Goal: Transaction & Acquisition: Purchase product/service

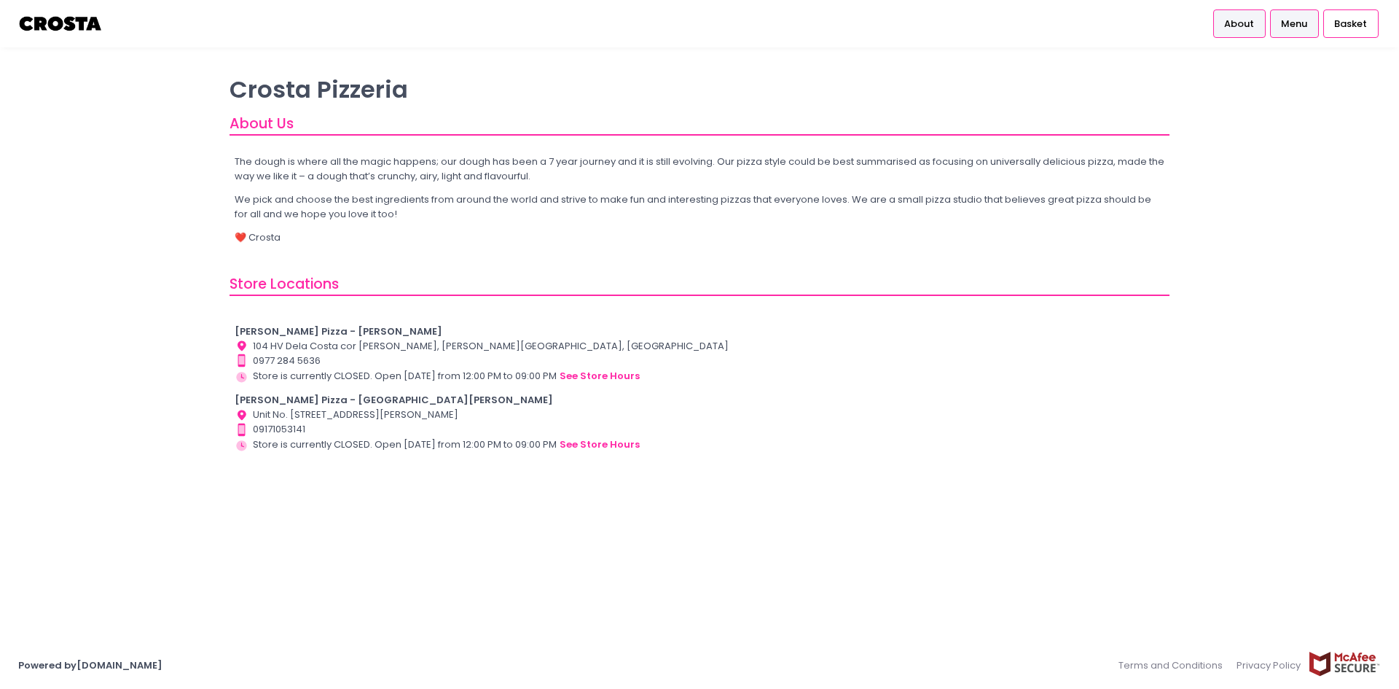
click at [1279, 17] on link "Menu" at bounding box center [1294, 23] width 49 height 28
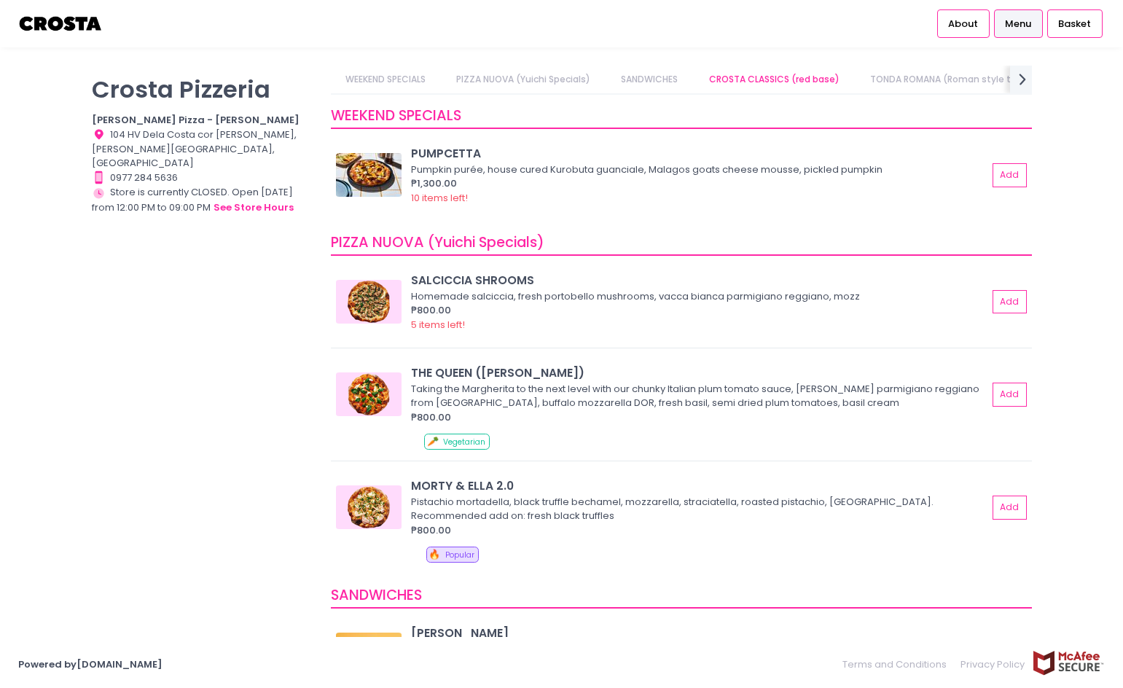
click at [402, 78] on link "WEEKEND SPECIALS" at bounding box center [385, 80] width 109 height 28
drag, startPoint x: 388, startPoint y: 78, endPoint x: 421, endPoint y: 75, distance: 33.7
click at [389, 77] on link "WEEKEND SPECIALS" at bounding box center [385, 80] width 109 height 28
drag, startPoint x: 520, startPoint y: 79, endPoint x: 558, endPoint y: 76, distance: 38.7
click at [520, 79] on link "PIZZA NUOVA (Yuichi Specials)" at bounding box center [523, 80] width 163 height 28
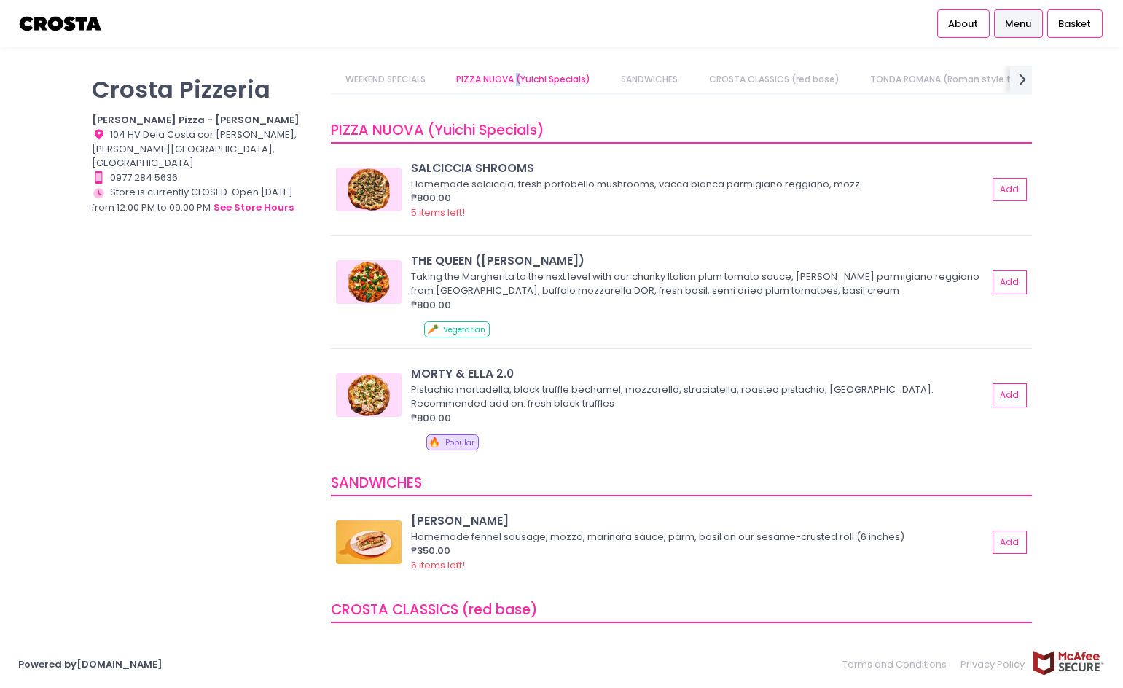
scroll to position [127, 0]
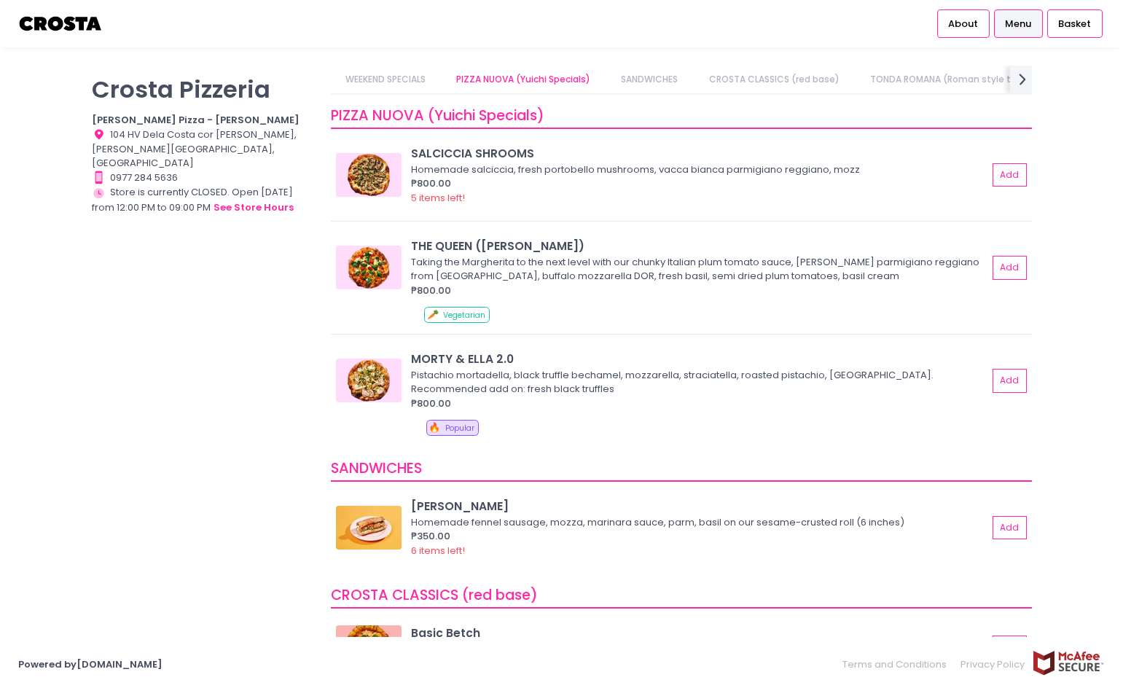
click at [650, 74] on link "SANDWICHES" at bounding box center [649, 80] width 85 height 28
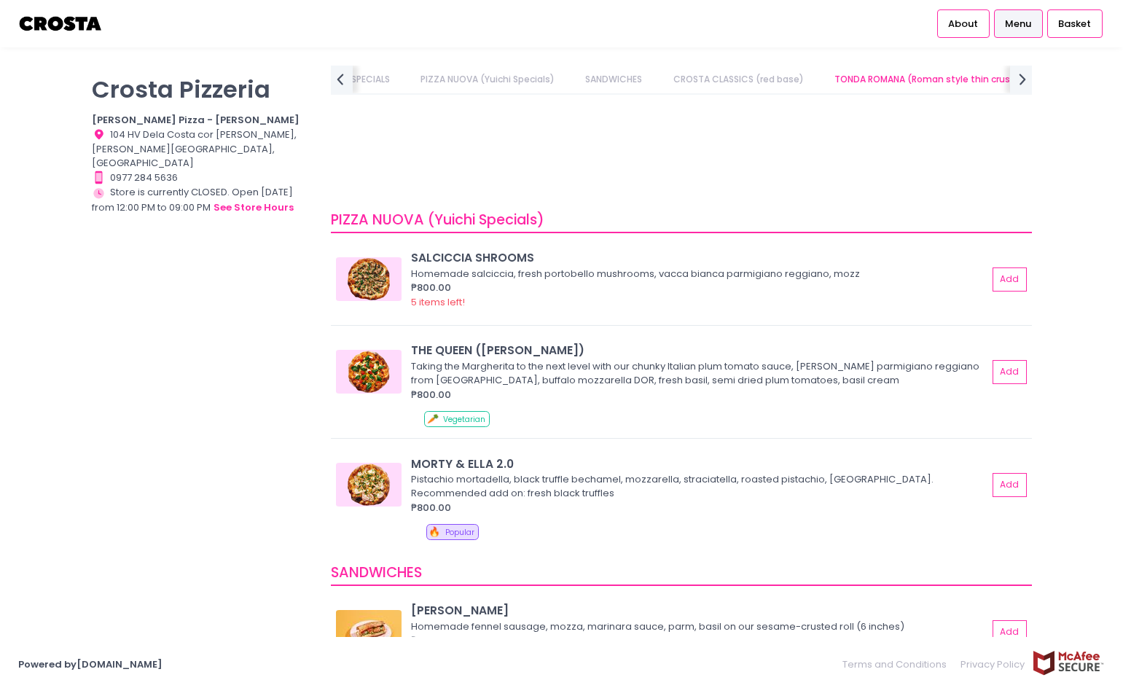
scroll to position [0, 0]
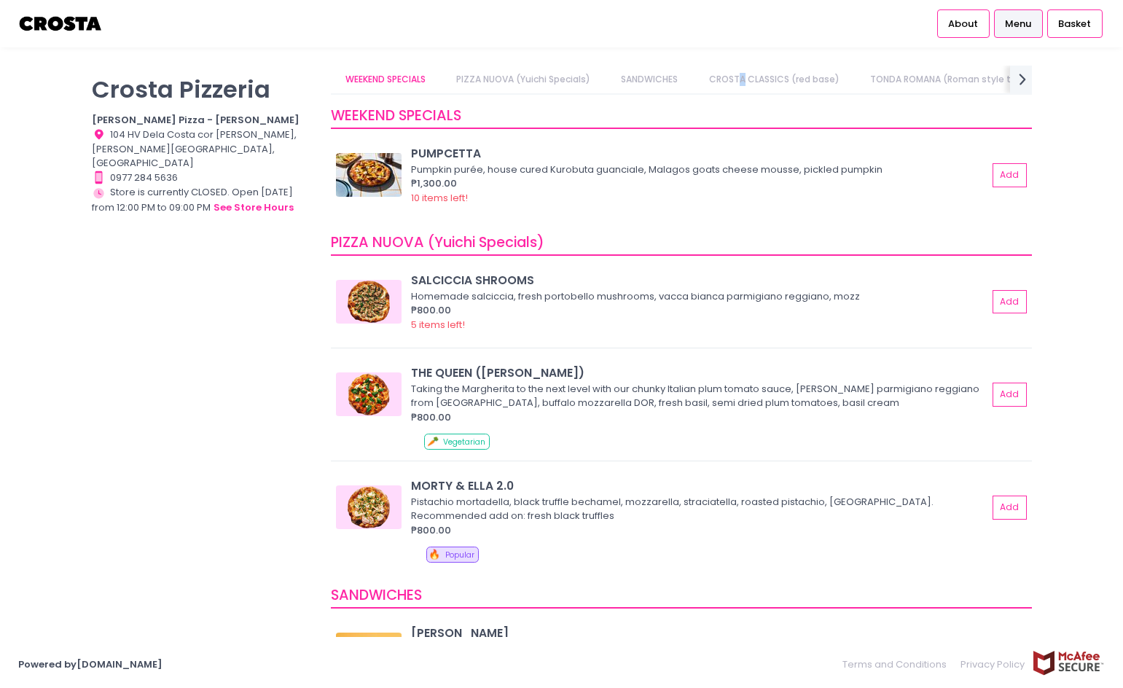
click at [745, 75] on link "CROSTA CLASSICS (red base)" at bounding box center [774, 80] width 159 height 28
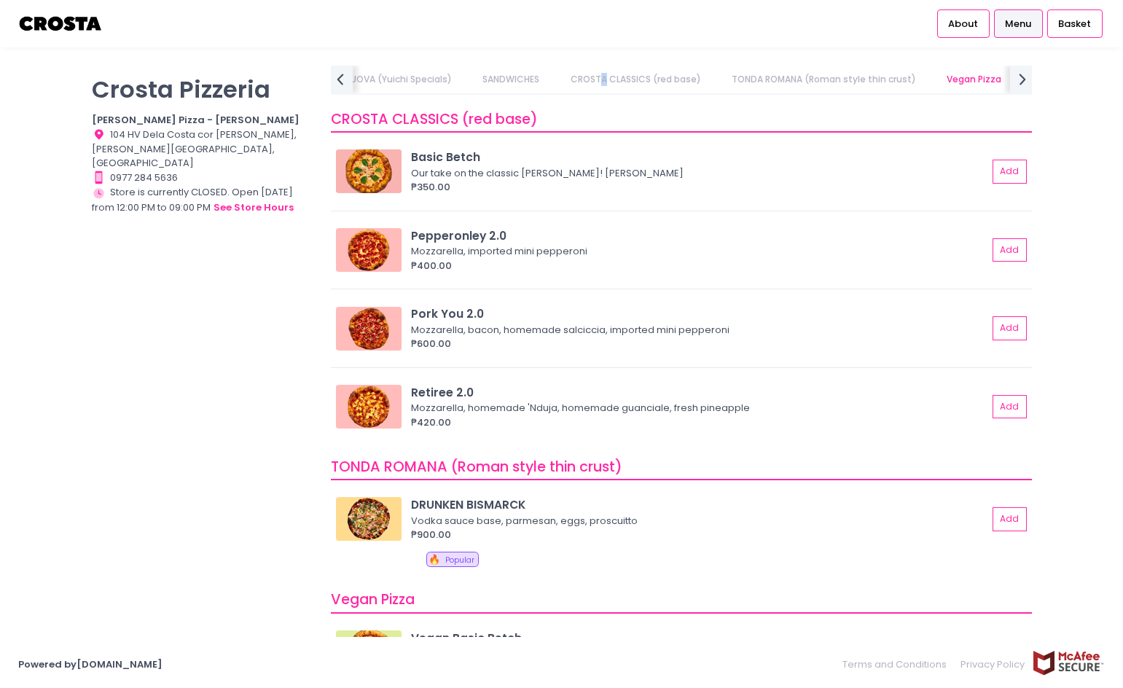
scroll to position [606, 0]
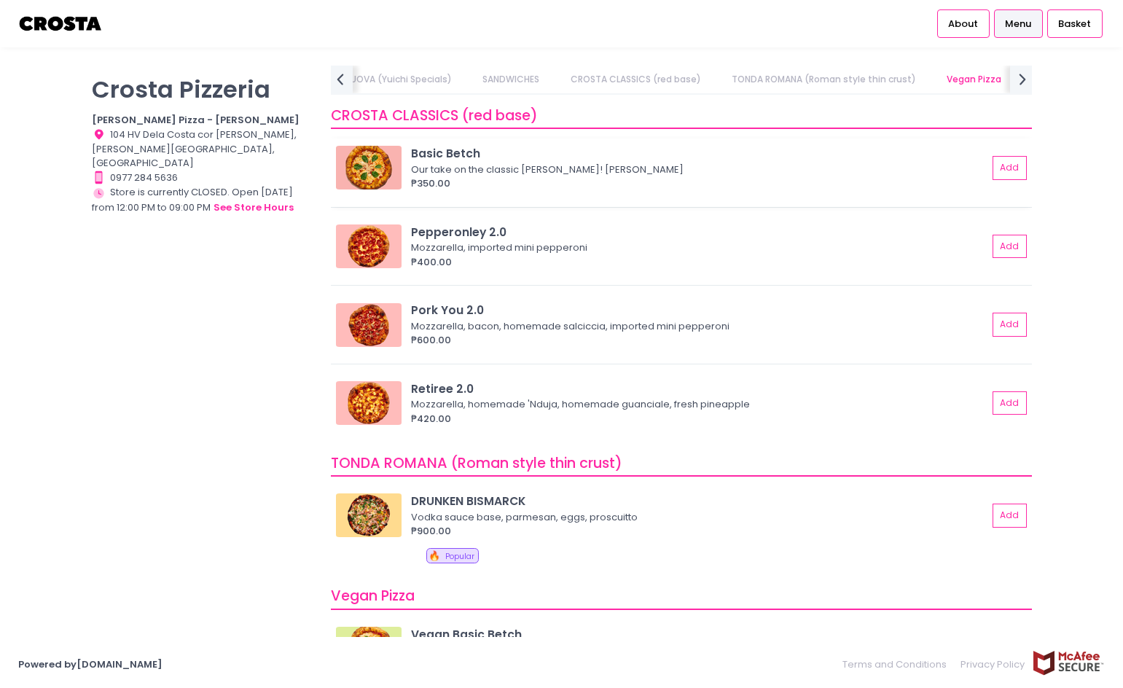
click at [980, 165] on div "Basic Betch Our take on the classic Margherita! Mozzarella, basil ₱350.00" at bounding box center [702, 167] width 582 height 45
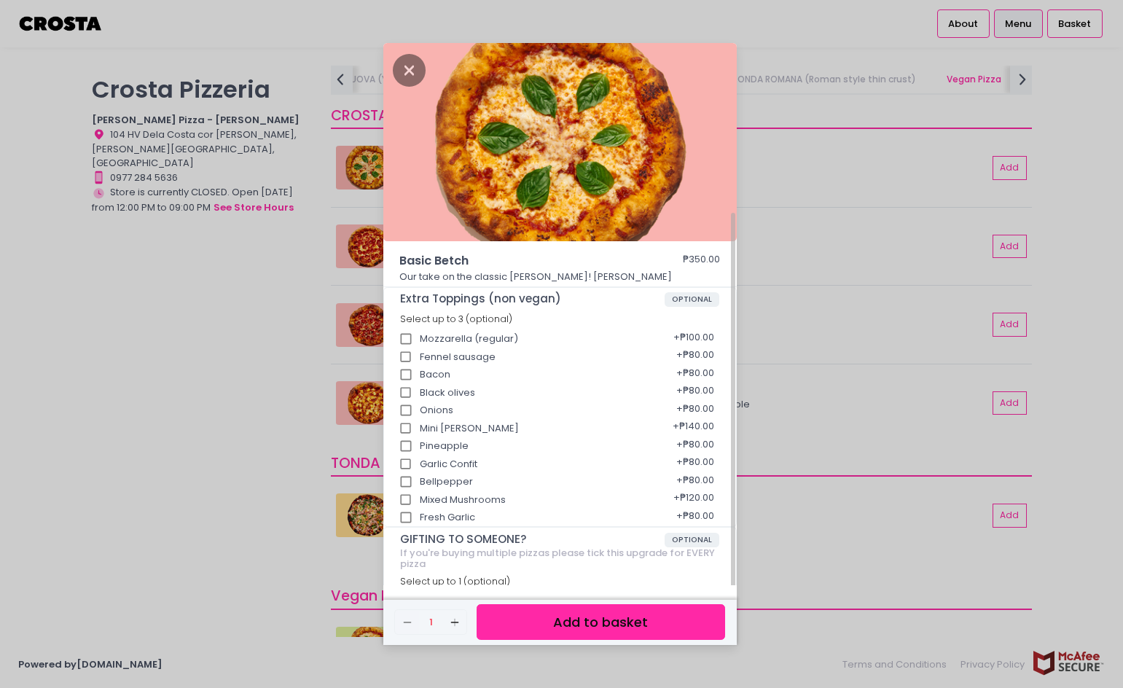
scroll to position [91, 0]
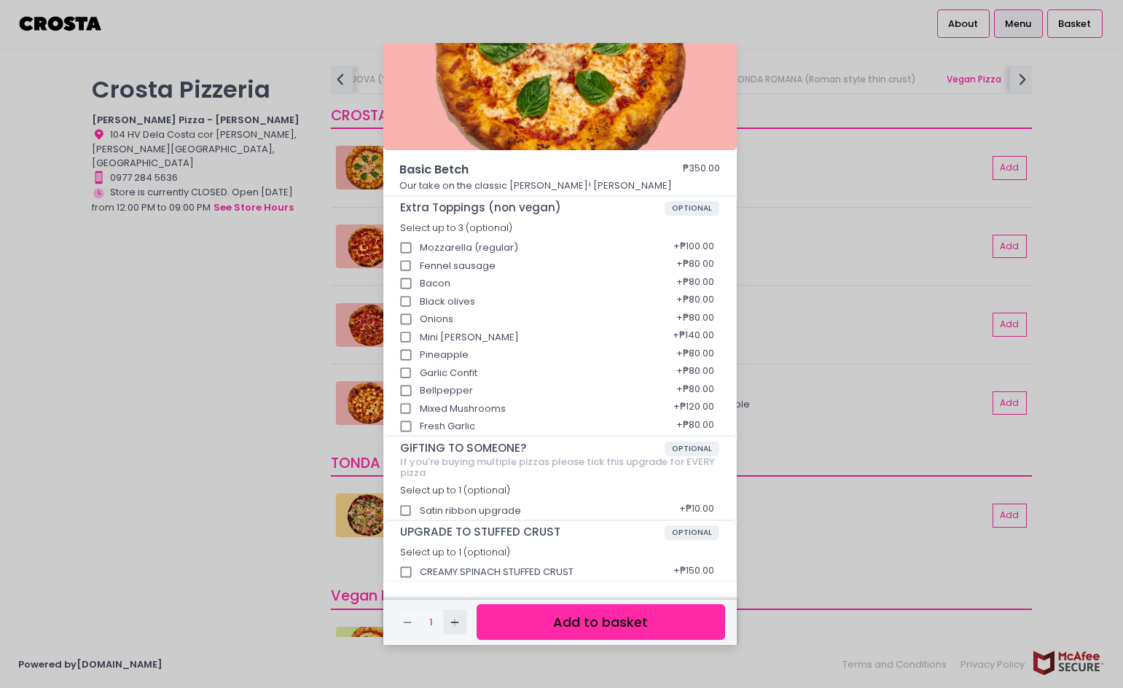
click at [457, 619] on icon "Add Created with Sketch." at bounding box center [455, 623] width 12 height 12
drag, startPoint x: 563, startPoint y: 620, endPoint x: 611, endPoint y: 619, distance: 48.1
click at [566, 620] on button "Add to basket" at bounding box center [601, 622] width 248 height 36
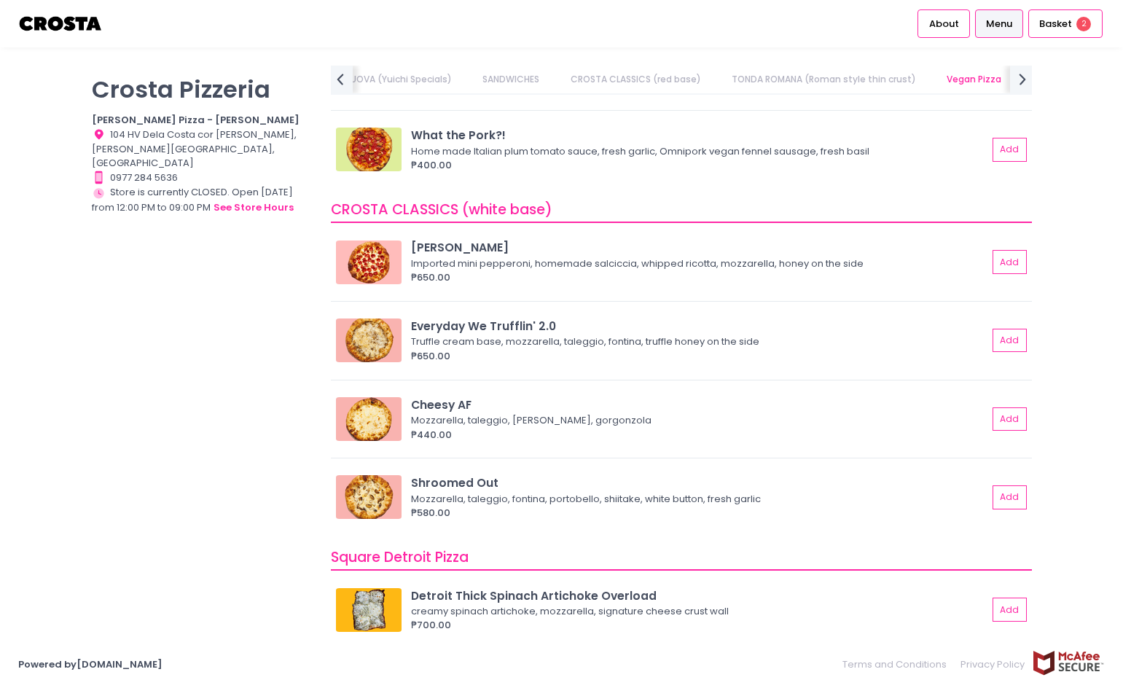
scroll to position [1310, 0]
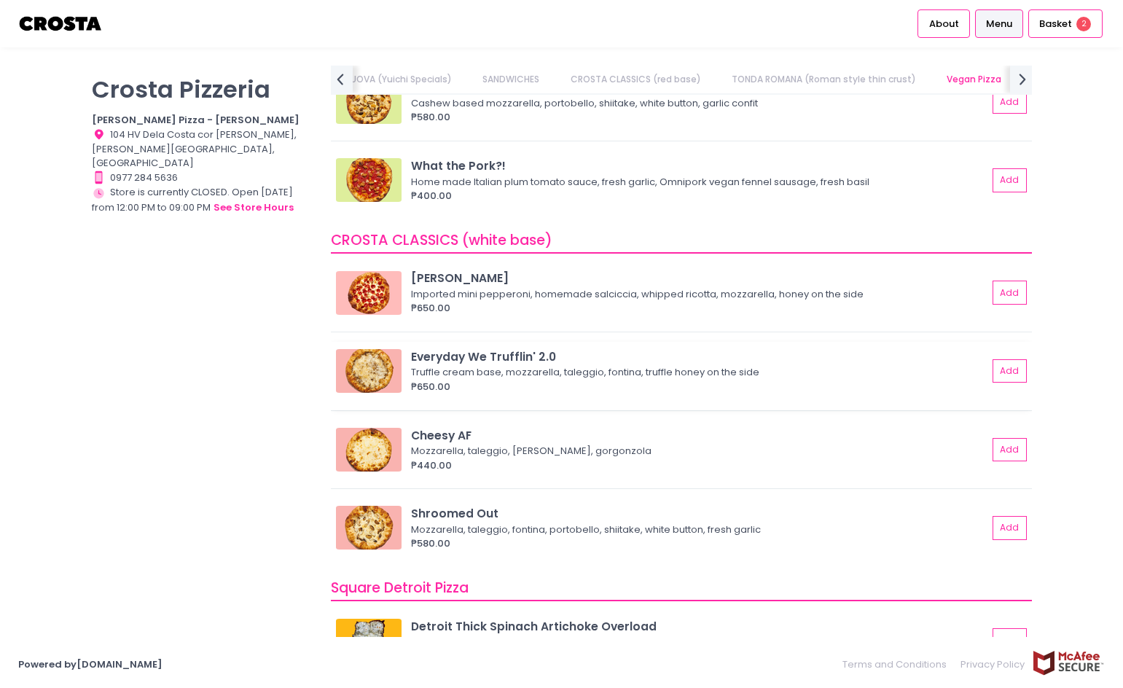
click at [534, 353] on div "Everyday We Trufflin' 2.0" at bounding box center [699, 356] width 576 height 17
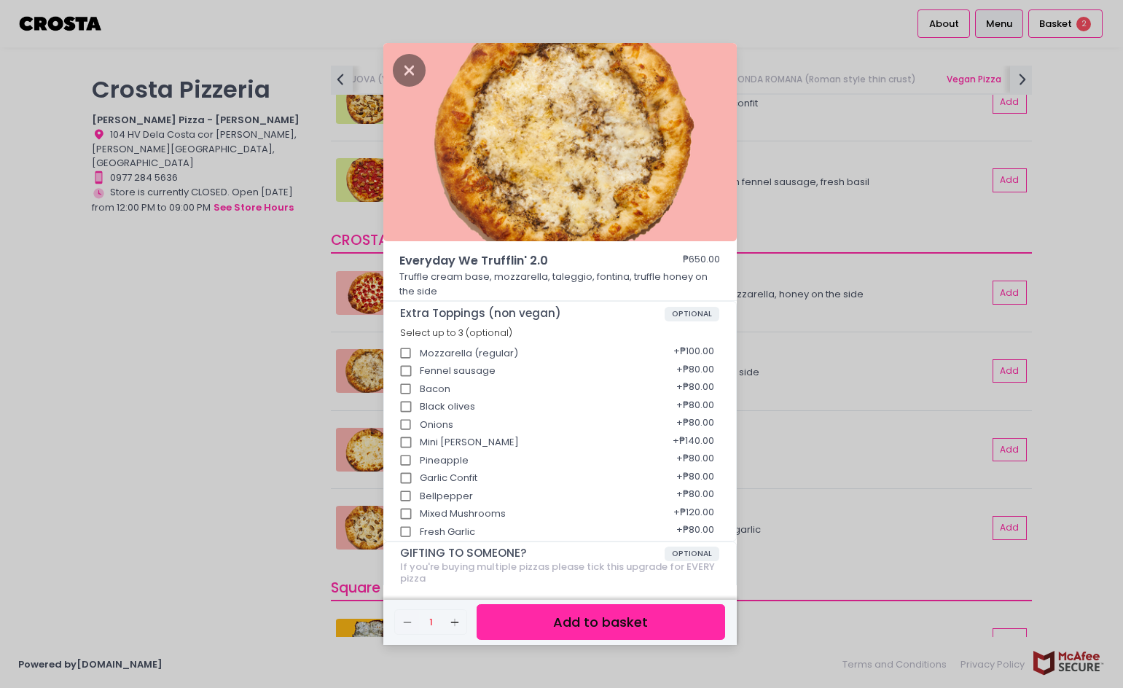
click at [557, 613] on button "Add to basket" at bounding box center [601, 622] width 248 height 36
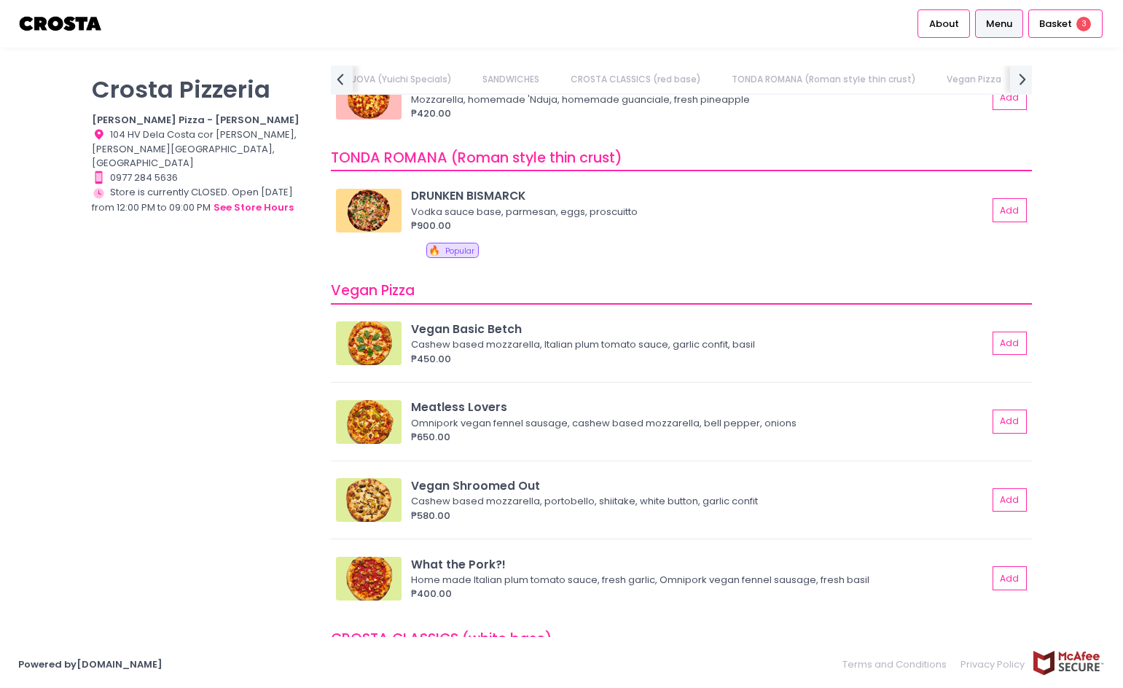
scroll to position [0, 0]
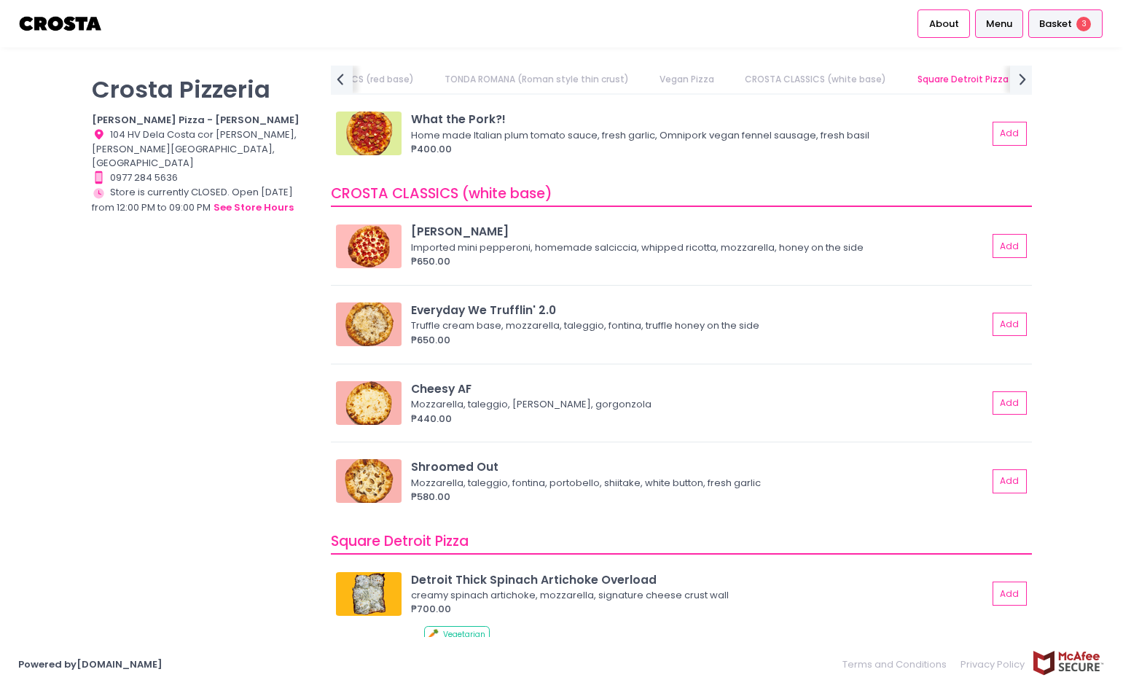
click at [1075, 27] on div "Basket 3" at bounding box center [1065, 23] width 74 height 28
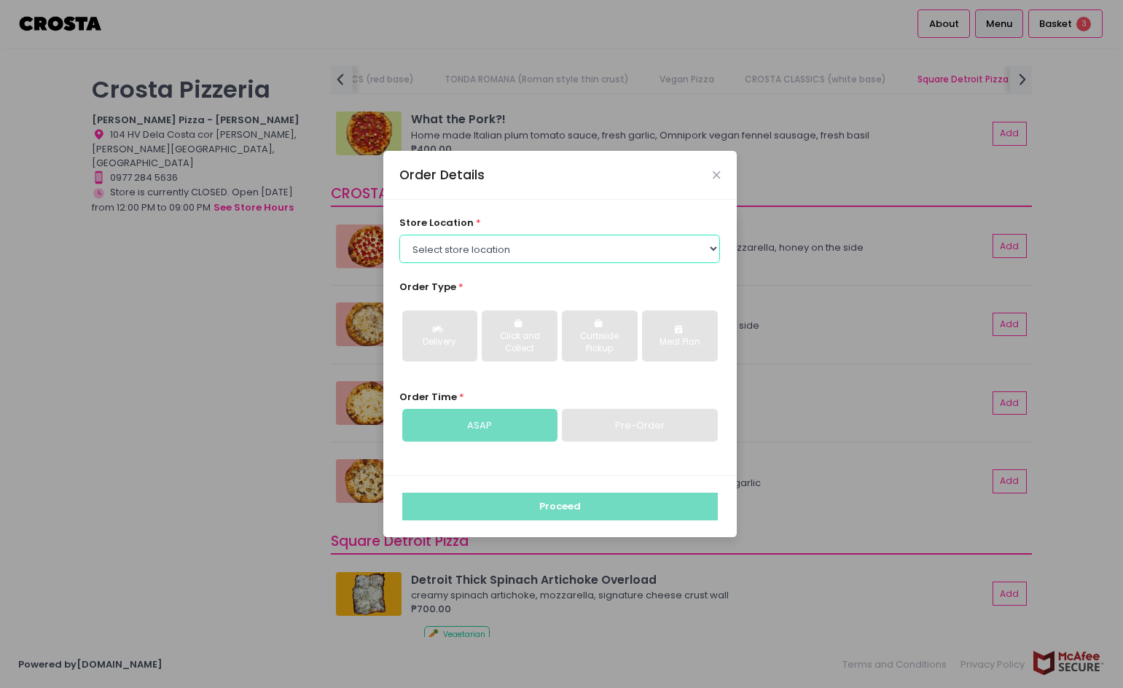
click at [665, 252] on select "Select store location Crosta Pizza - Salcedo Crosta Pizza - San Juan" at bounding box center [559, 249] width 321 height 28
select select "65090bae48156caed44a5eb4"
click at [399, 235] on select "Select store location Crosta Pizza - Salcedo Crosta Pizza - San Juan" at bounding box center [559, 249] width 321 height 28
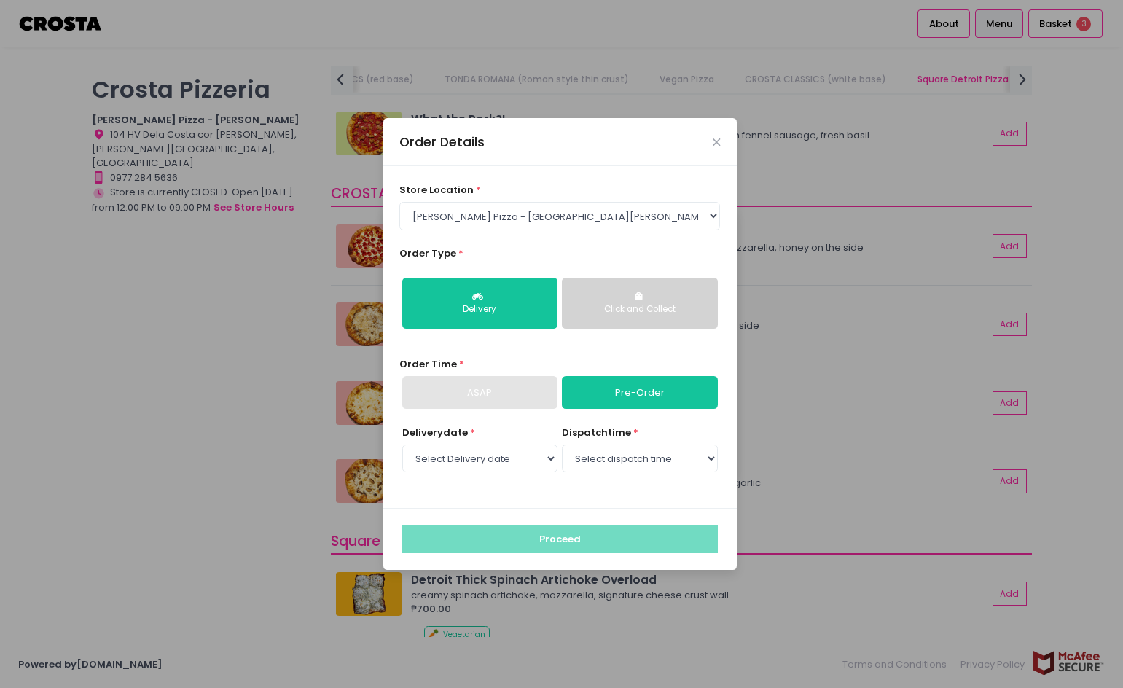
click at [668, 293] on button "Click and Collect" at bounding box center [639, 303] width 155 height 51
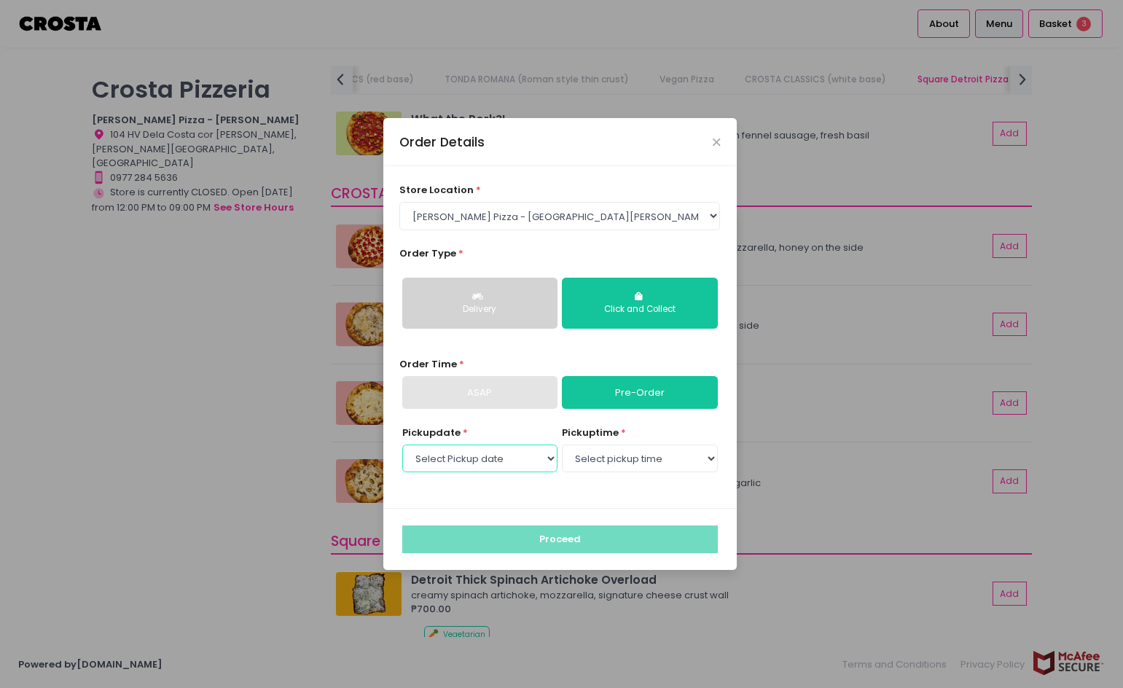
click at [531, 456] on select "Select Pickup date Monday, Oct 6th Tuesday, Oct 7th Wednesday, Oct 8th Thursday…" at bounding box center [479, 459] width 155 height 28
select select "2025-10-06"
click at [402, 445] on select "Select Pickup date Monday, Oct 6th Tuesday, Oct 7th Wednesday, Oct 8th Thursday…" at bounding box center [479, 459] width 155 height 28
click at [627, 458] on select "Select pickup time 12:00 PM - 12:30 PM 12:30 PM - 01:00 PM 01:00 PM - 01:30 PM …" at bounding box center [639, 459] width 155 height 28
select select "14:00"
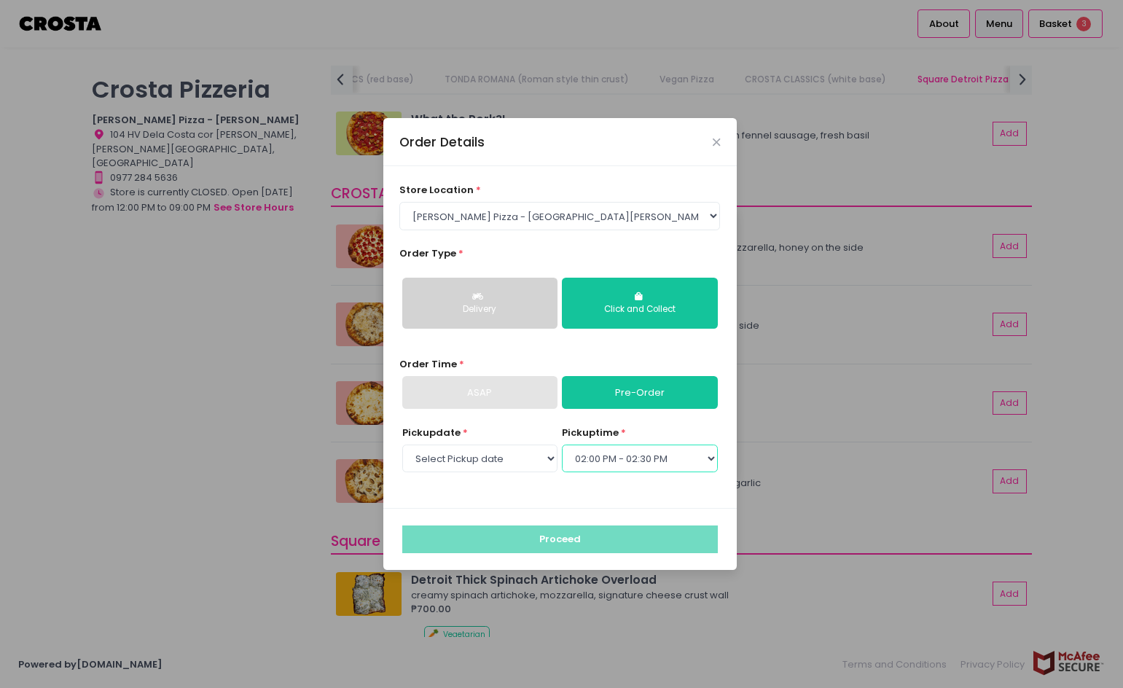
click at [562, 445] on select "Select pickup time 12:00 PM - 12:30 PM 12:30 PM - 01:00 PM 01:00 PM - 01:30 PM …" at bounding box center [639, 459] width 155 height 28
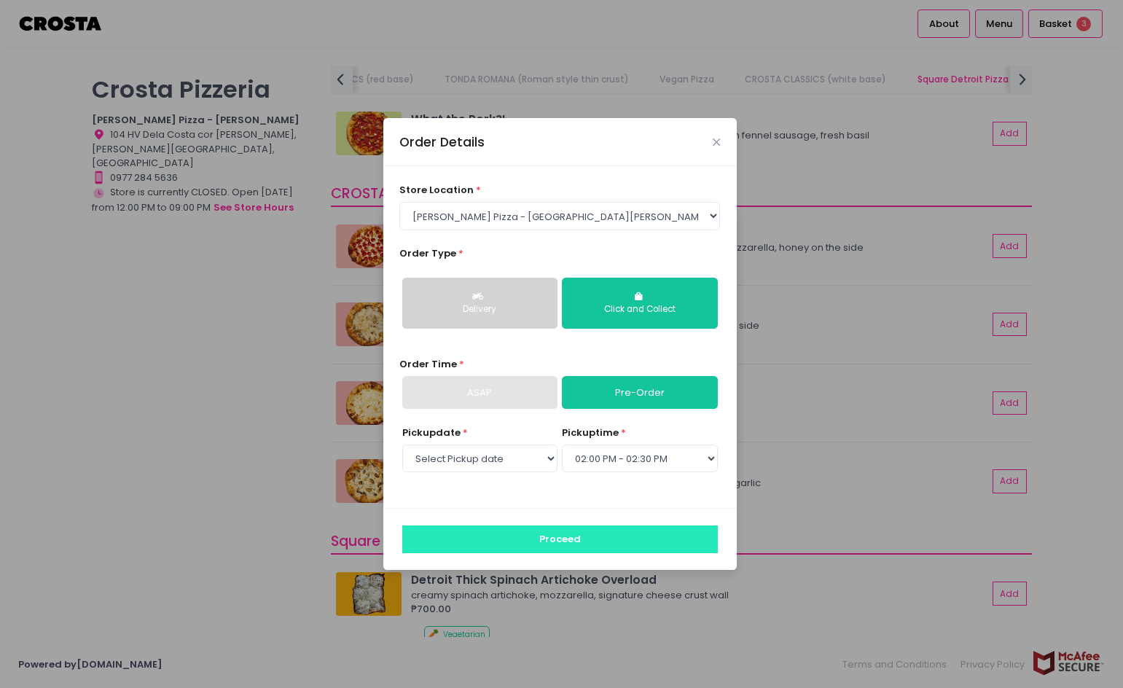
click at [595, 542] on button "Proceed" at bounding box center [560, 539] width 316 height 28
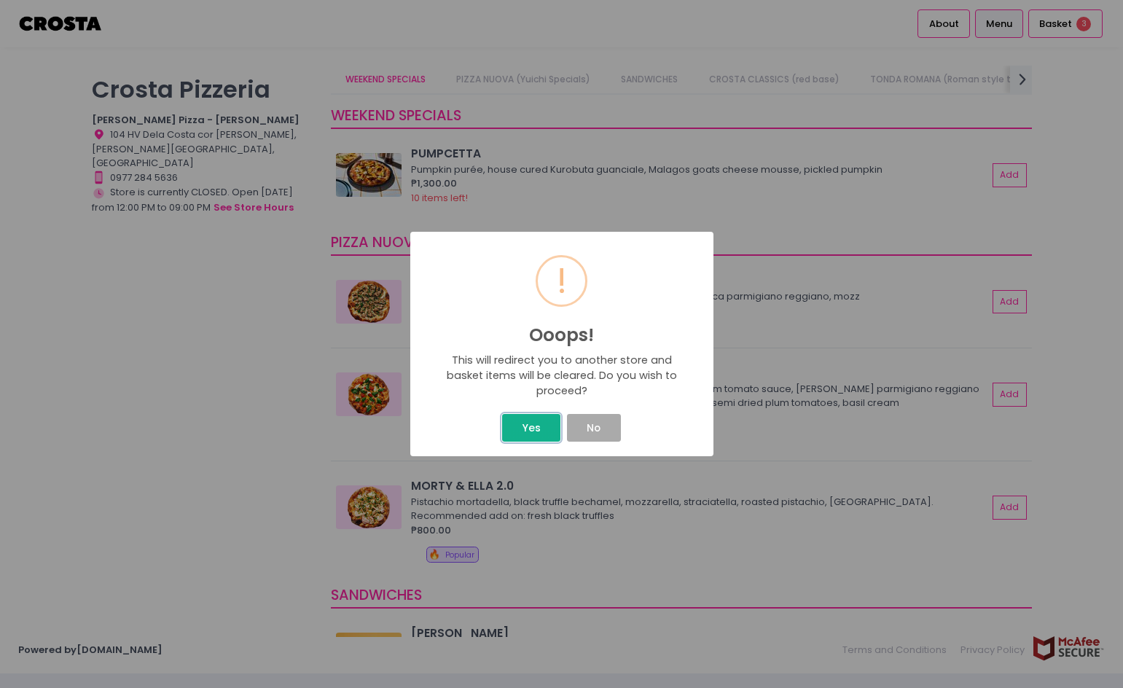
click at [541, 428] on button "Yes" at bounding box center [531, 428] width 58 height 28
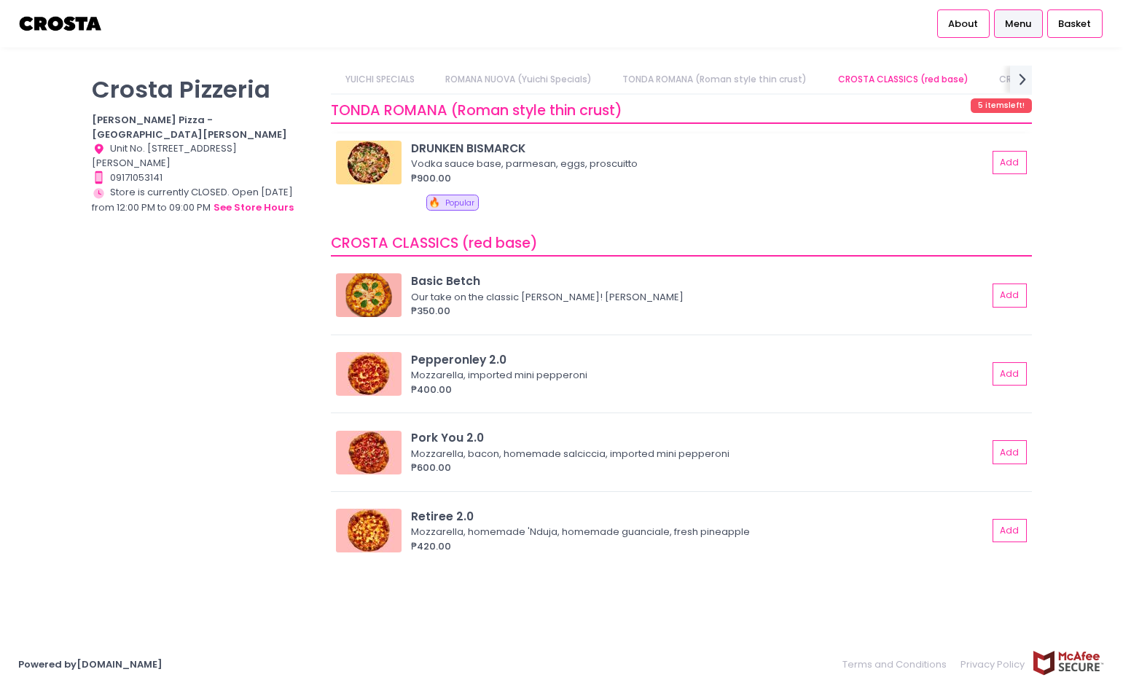
scroll to position [0, 138]
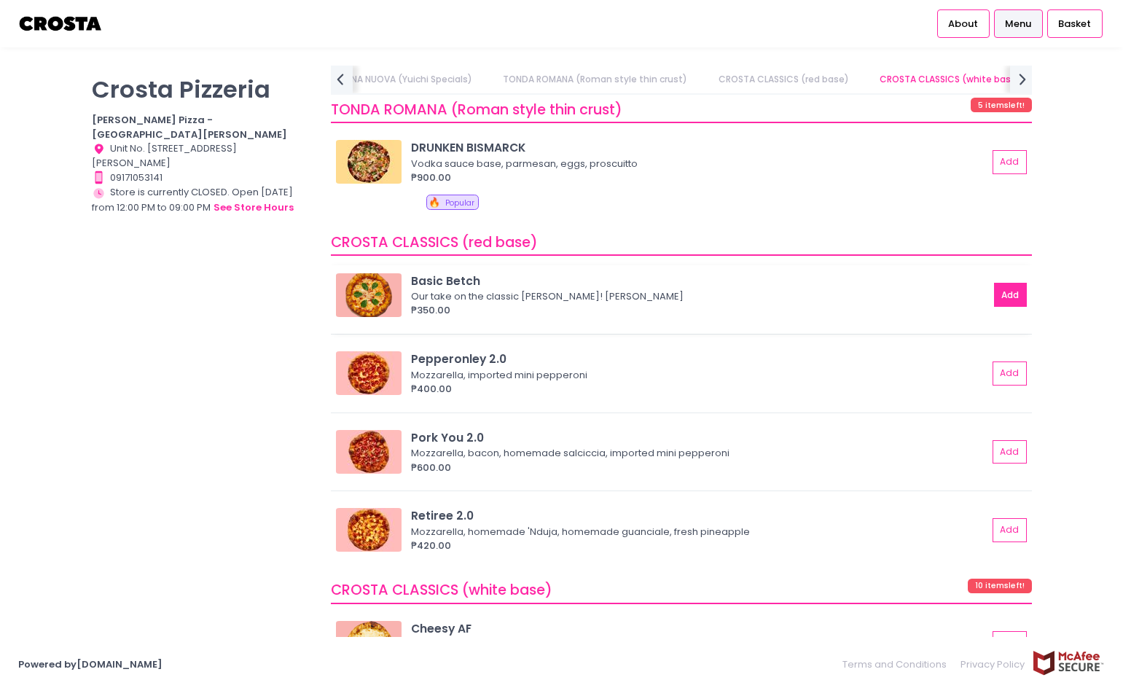
click at [994, 290] on button "Add" at bounding box center [1011, 295] width 34 height 24
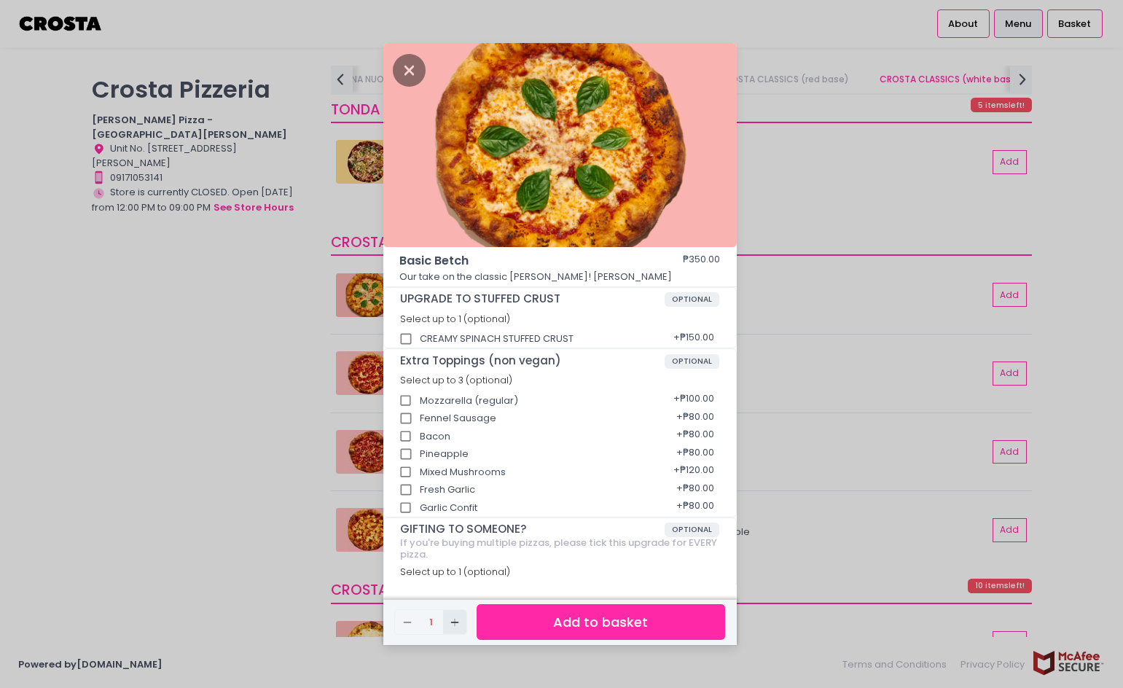
drag, startPoint x: 454, startPoint y: 619, endPoint x: 546, endPoint y: 618, distance: 91.8
click at [458, 619] on icon "Add Created with Sketch." at bounding box center [455, 623] width 12 height 12
click at [552, 618] on button "Add to basket" at bounding box center [601, 622] width 248 height 36
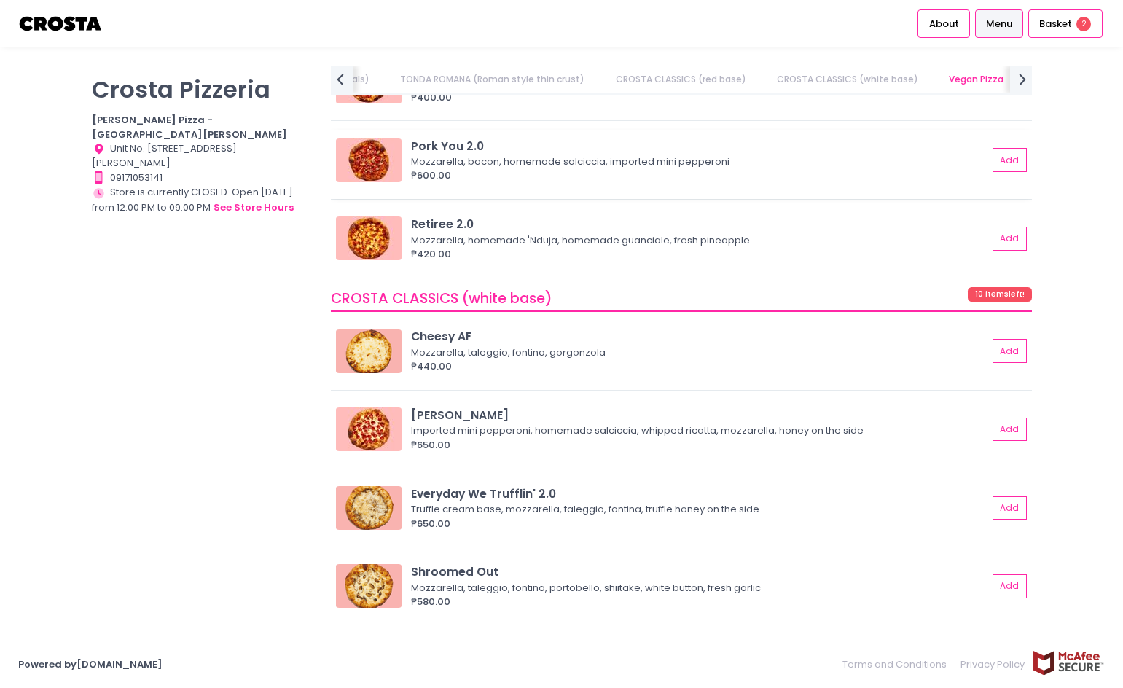
scroll to position [1093, 0]
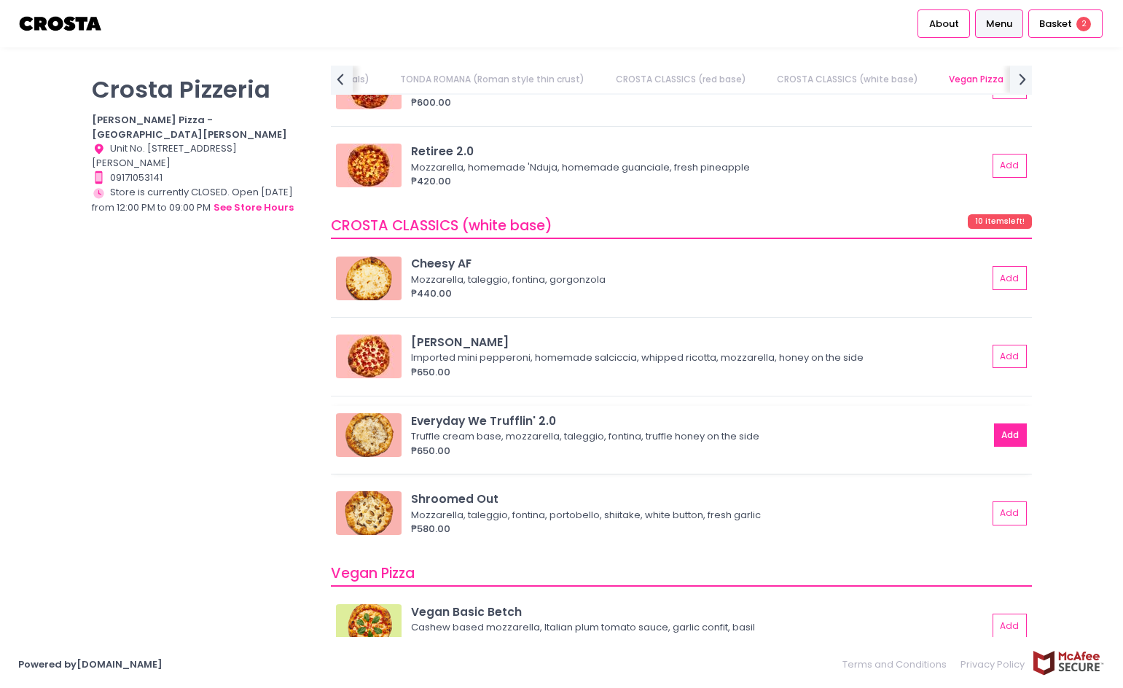
click at [994, 430] on button "Add" at bounding box center [1011, 435] width 34 height 24
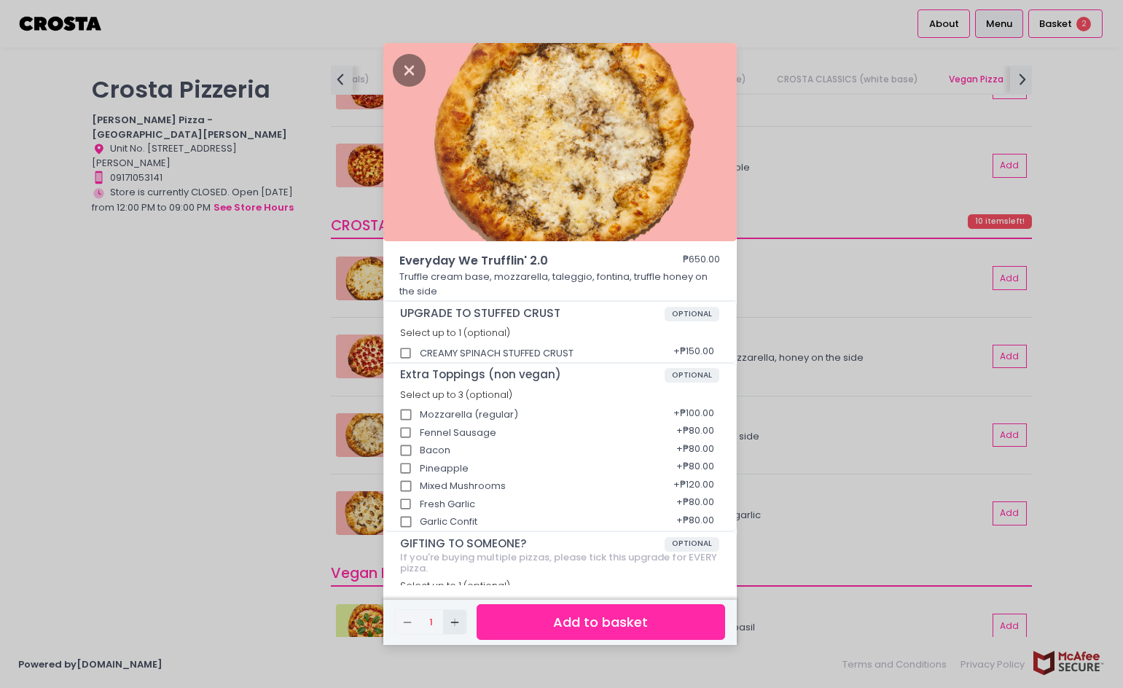
click at [456, 626] on icon "Add Created with Sketch." at bounding box center [455, 623] width 12 height 12
click at [557, 622] on button "Add to basket" at bounding box center [601, 622] width 248 height 36
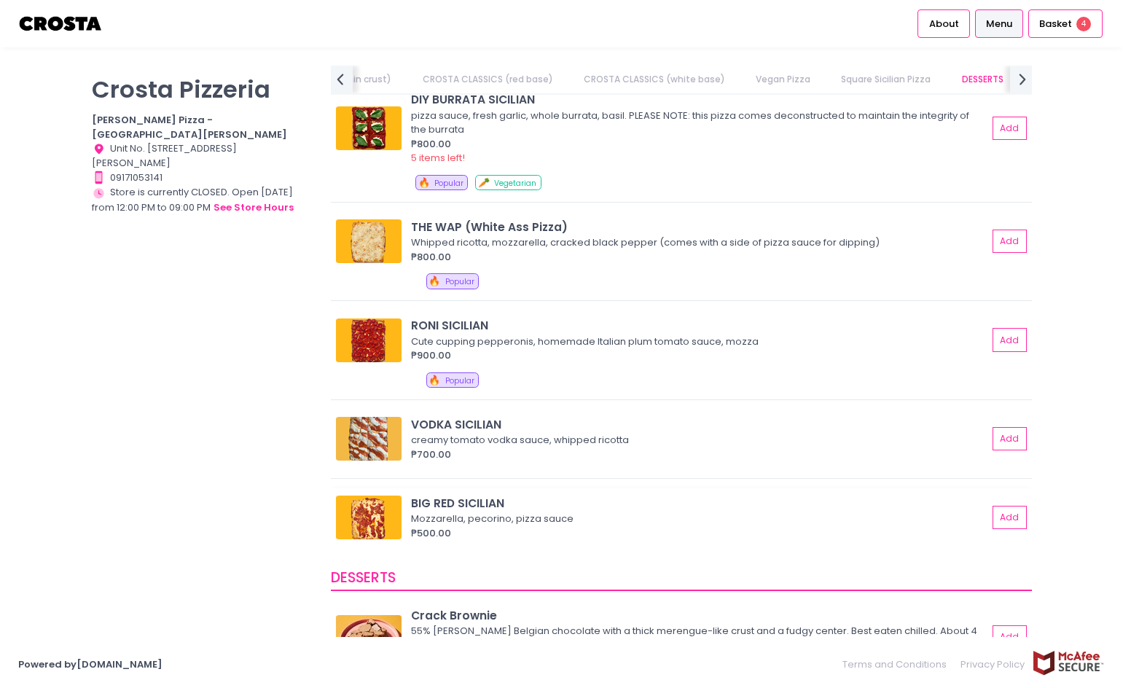
scroll to position [1822, 0]
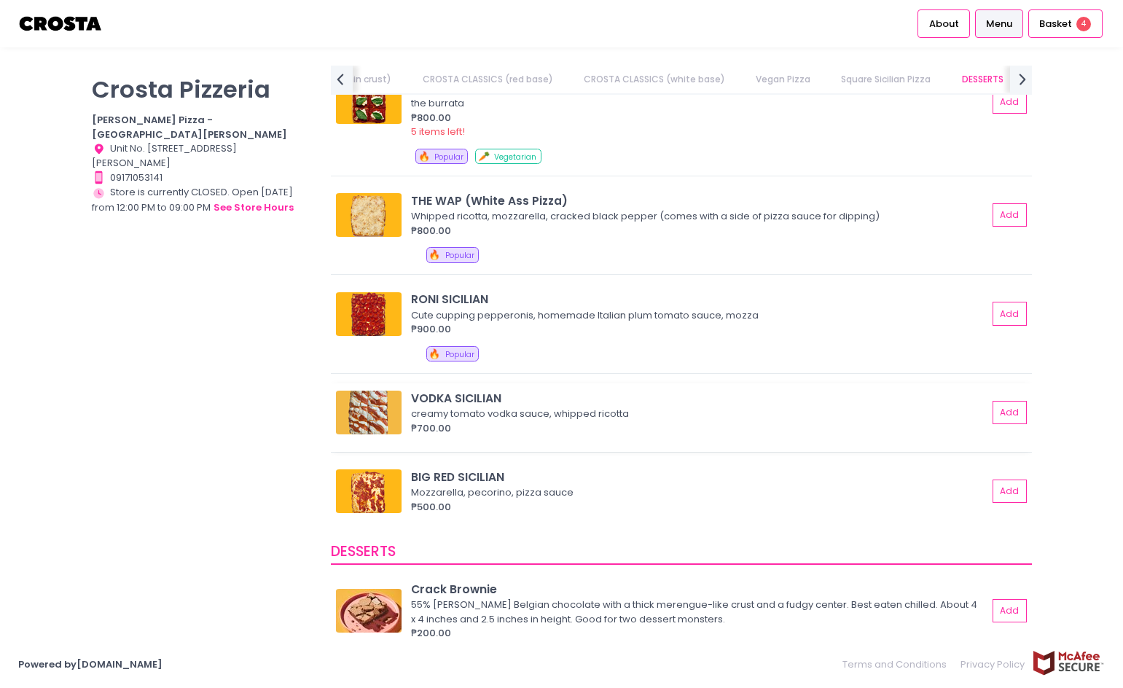
click at [375, 414] on img at bounding box center [369, 413] width 66 height 44
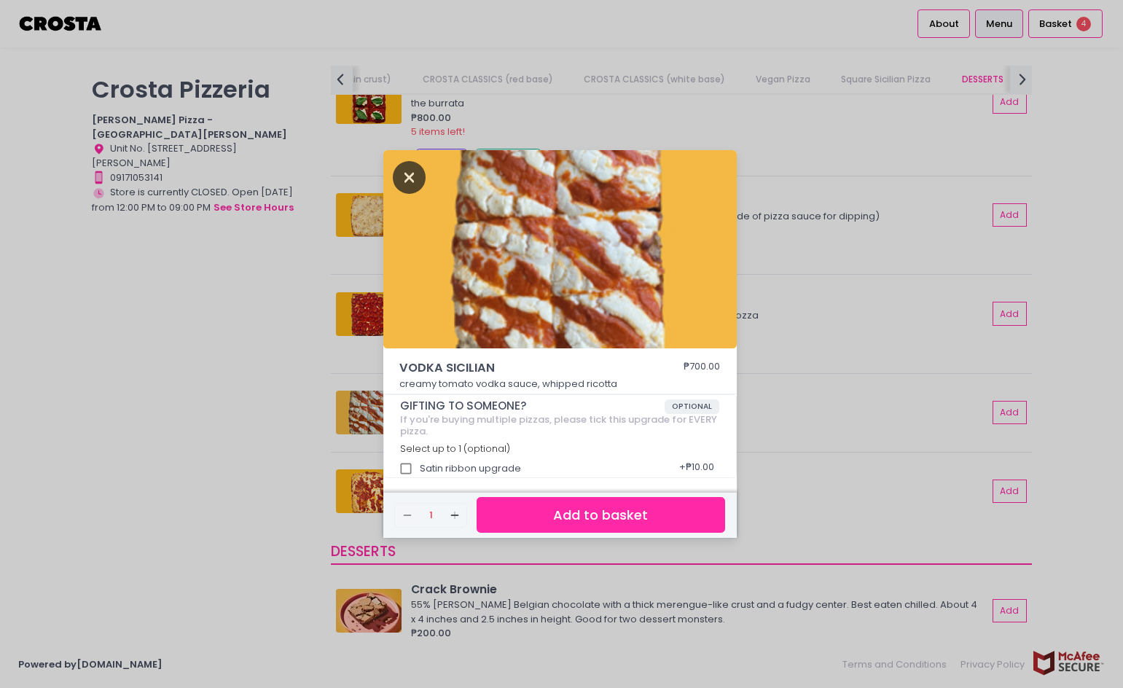
click at [415, 171] on icon "Close" at bounding box center [410, 177] width 34 height 33
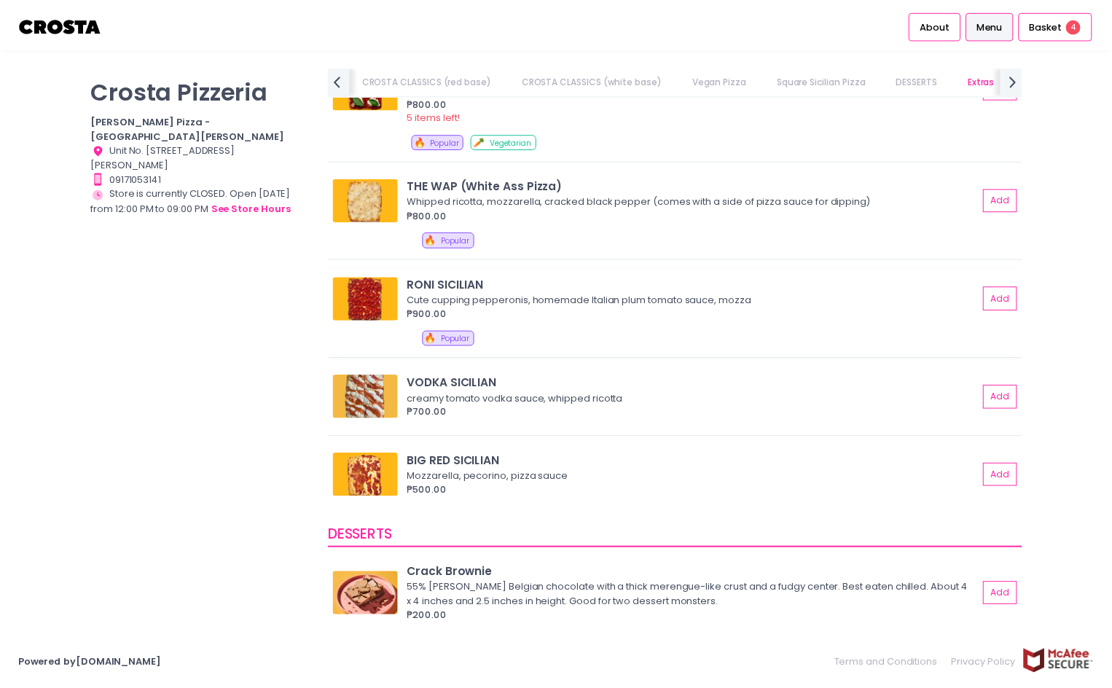
scroll to position [1749, 0]
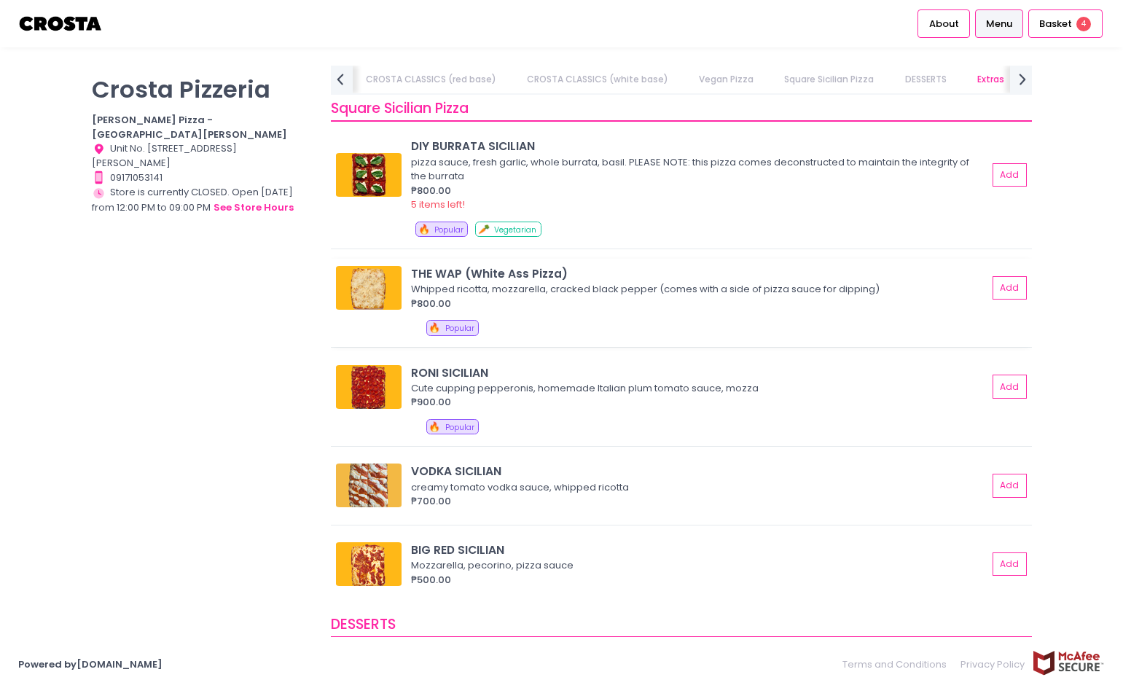
click at [500, 278] on div "THE WAP (White Ass Pizza)" at bounding box center [699, 273] width 576 height 17
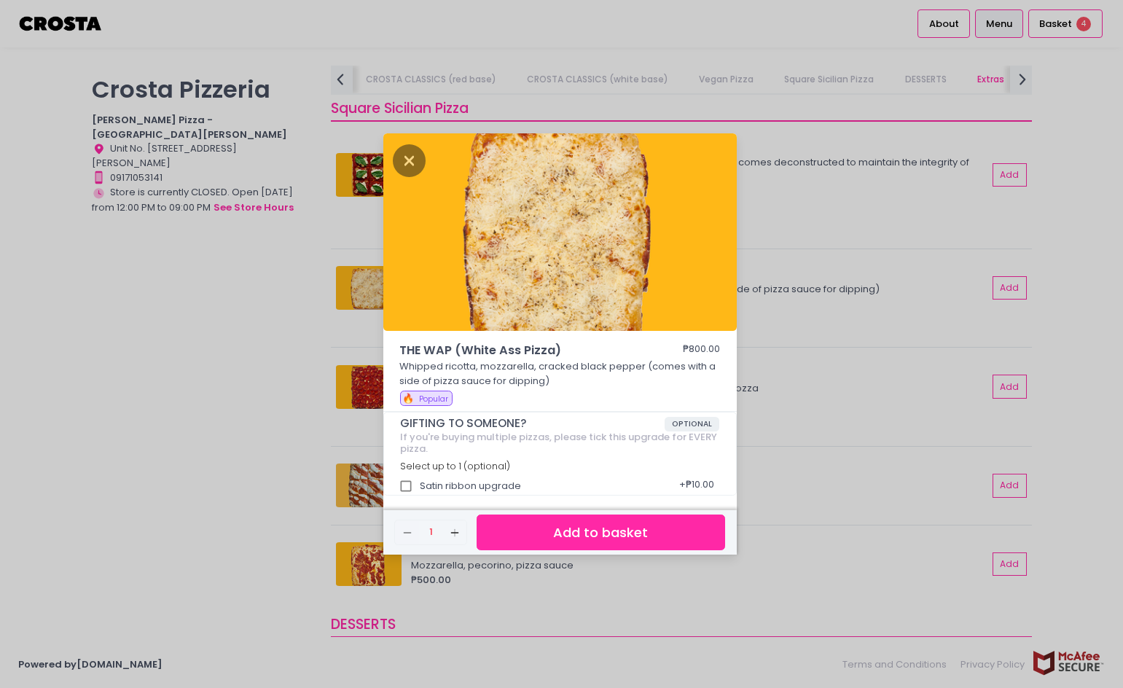
click at [270, 396] on div "THE WAP (White Ass Pizza) ₱800.00 Whipped ricotta, mozzarella, cracked black pe…" at bounding box center [561, 344] width 1123 height 688
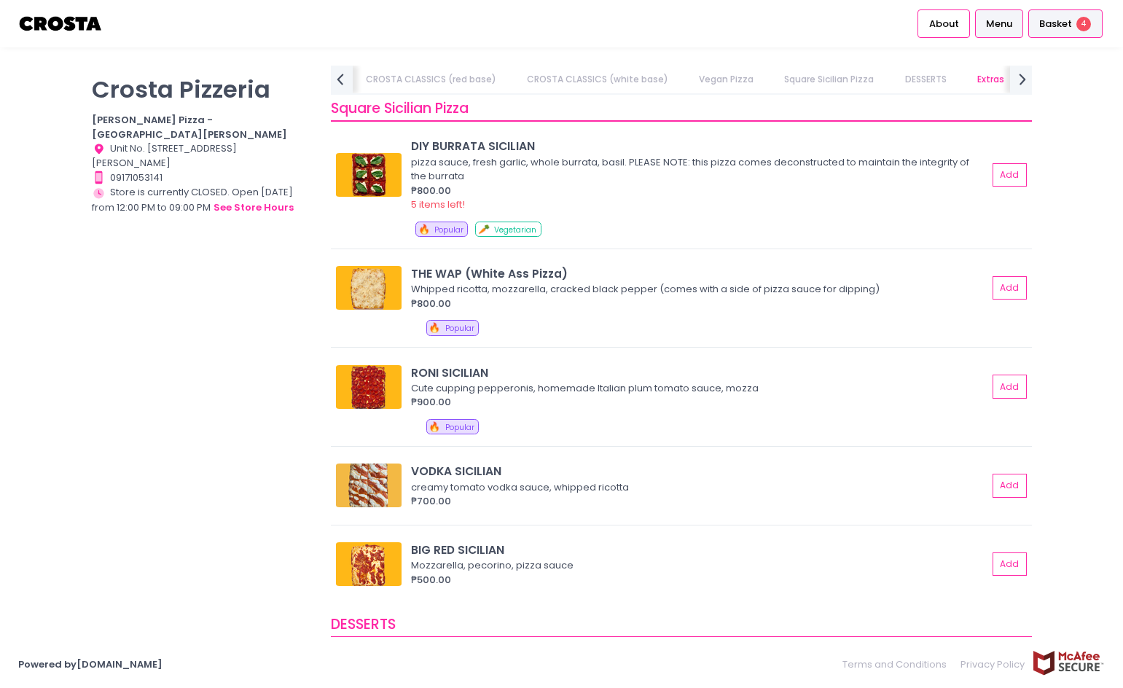
click at [1083, 15] on div "Basket 4" at bounding box center [1065, 23] width 74 height 28
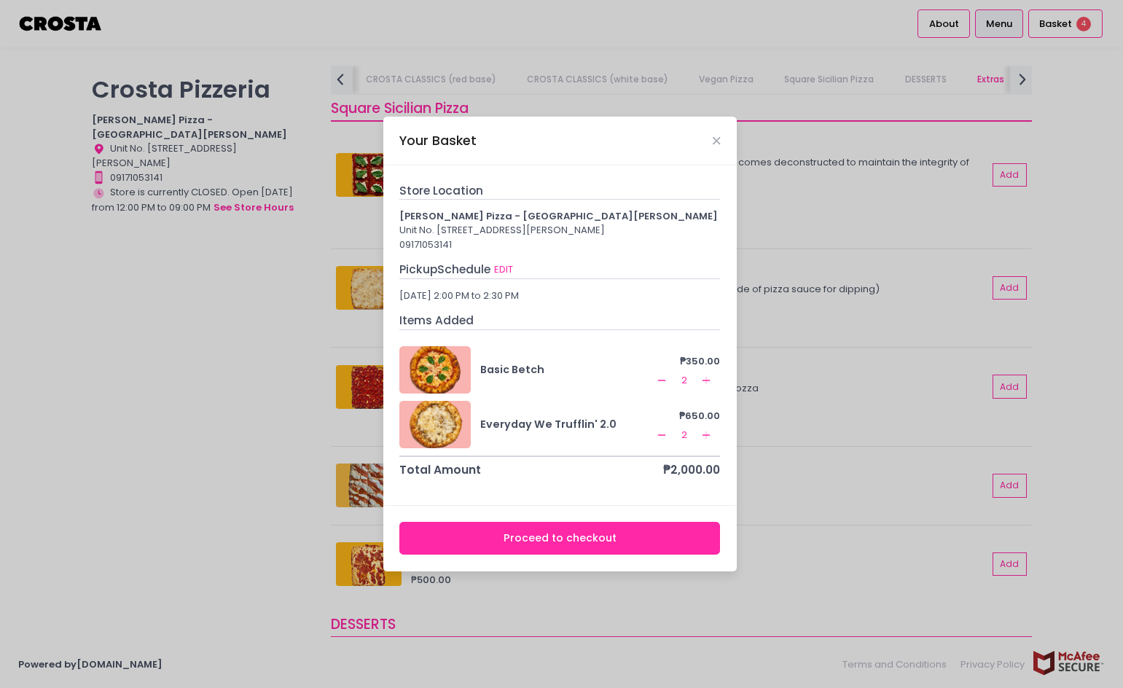
click at [576, 538] on button "Proceed to checkout" at bounding box center [559, 538] width 321 height 33
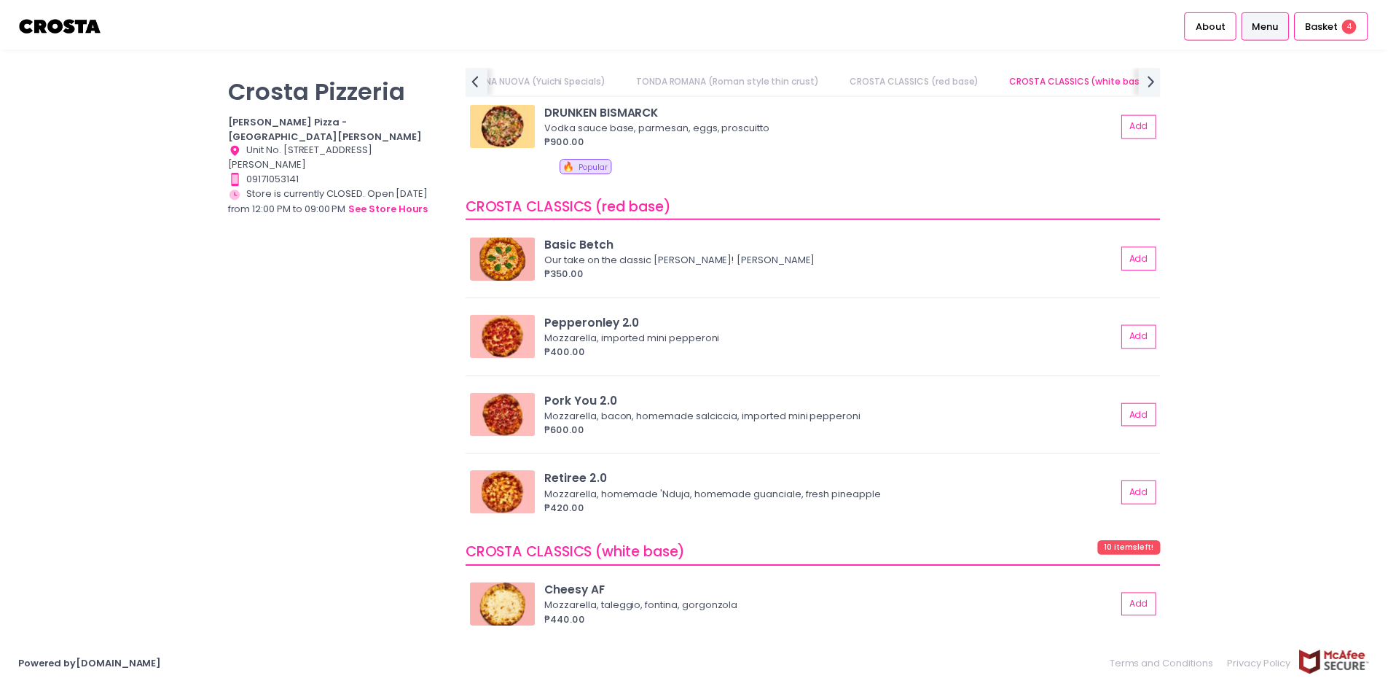
scroll to position [789, 0]
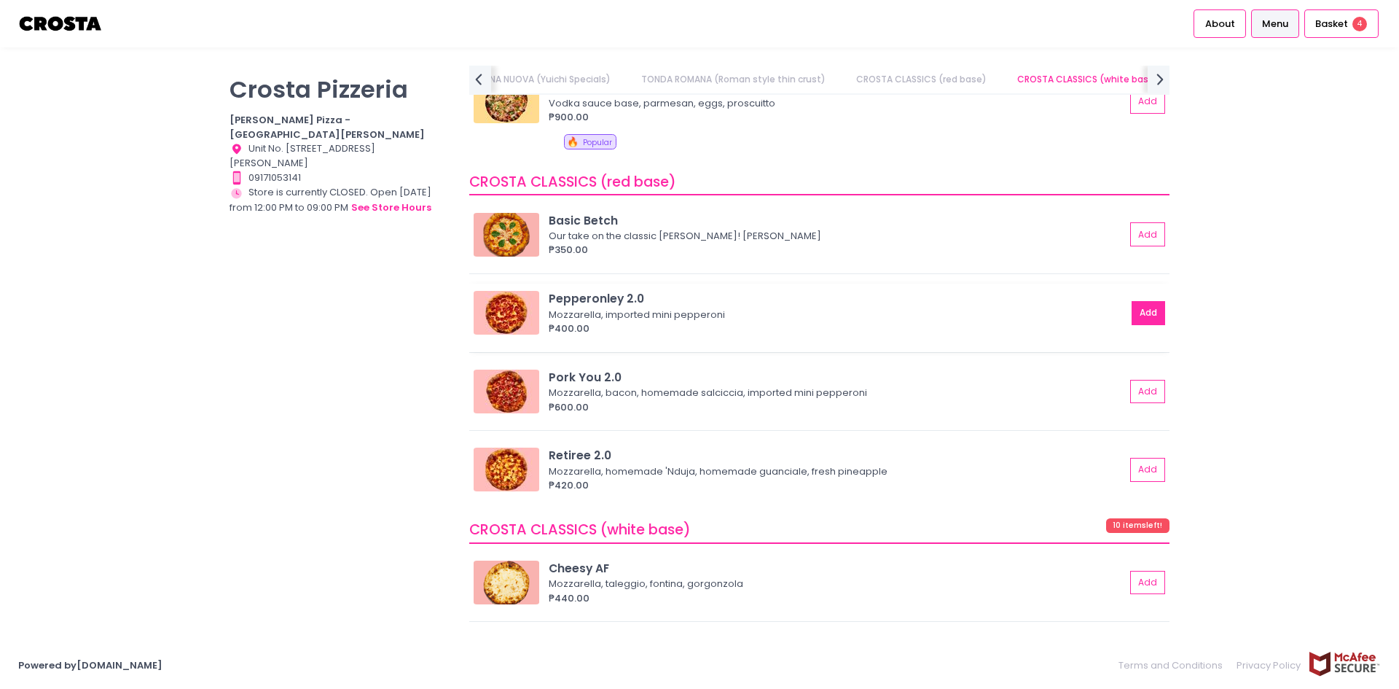
click at [1122, 311] on button "Add" at bounding box center [1149, 313] width 34 height 24
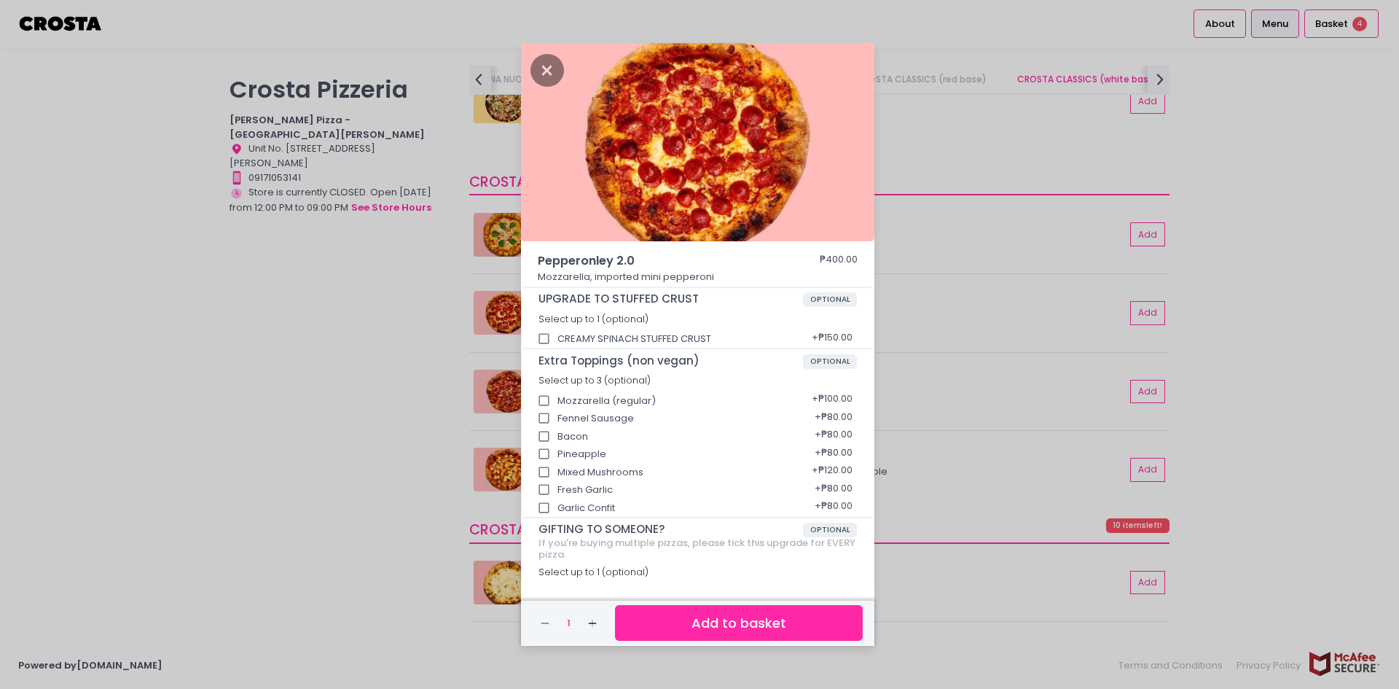
click at [772, 624] on button "Add to basket" at bounding box center [739, 623] width 248 height 36
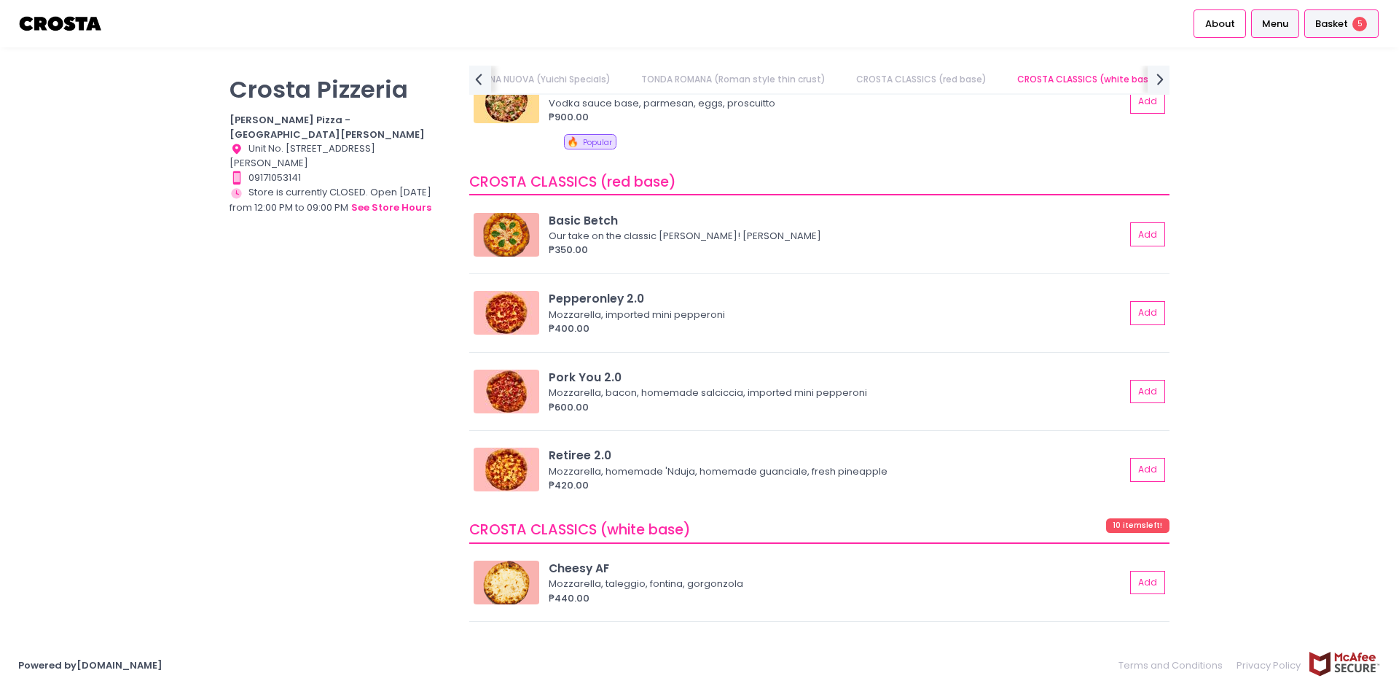
click at [1122, 26] on span "Basket" at bounding box center [1332, 24] width 33 height 15
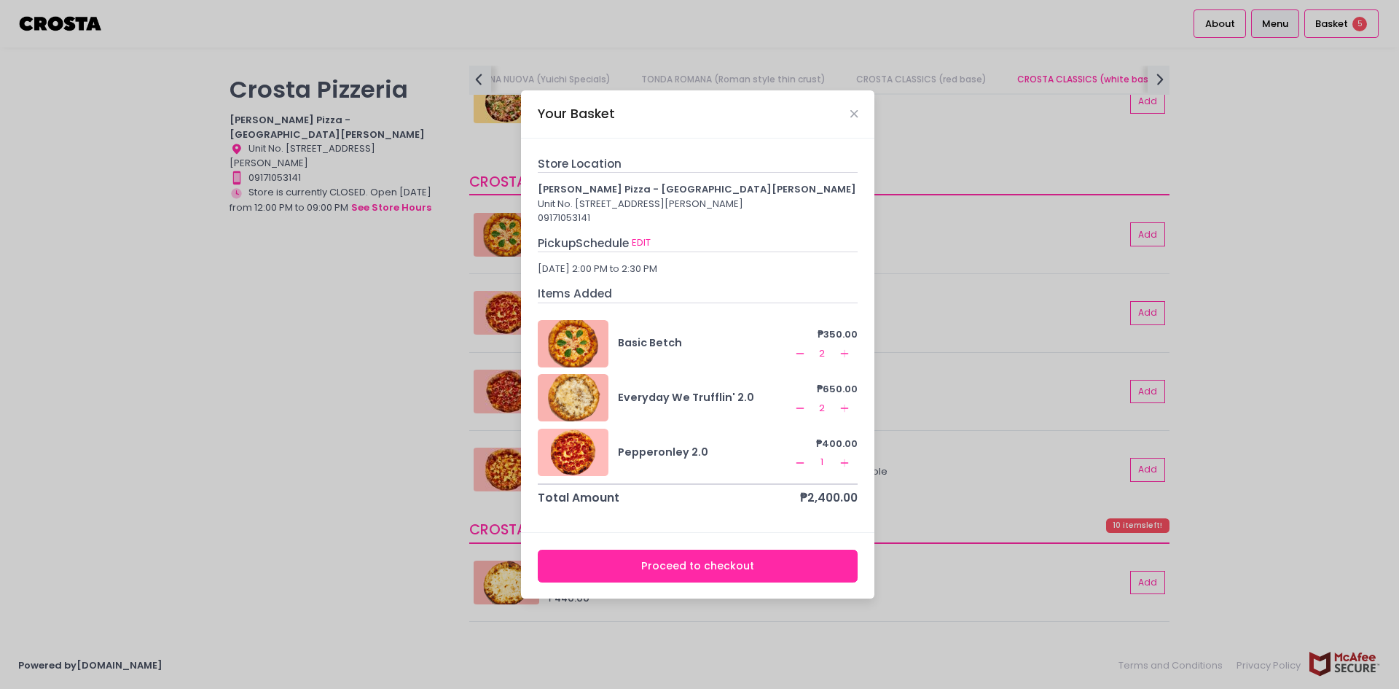
click at [803, 411] on icon "Remove Created with Sketch." at bounding box center [800, 408] width 12 height 12
click at [757, 565] on button "Proceed to checkout" at bounding box center [698, 566] width 321 height 33
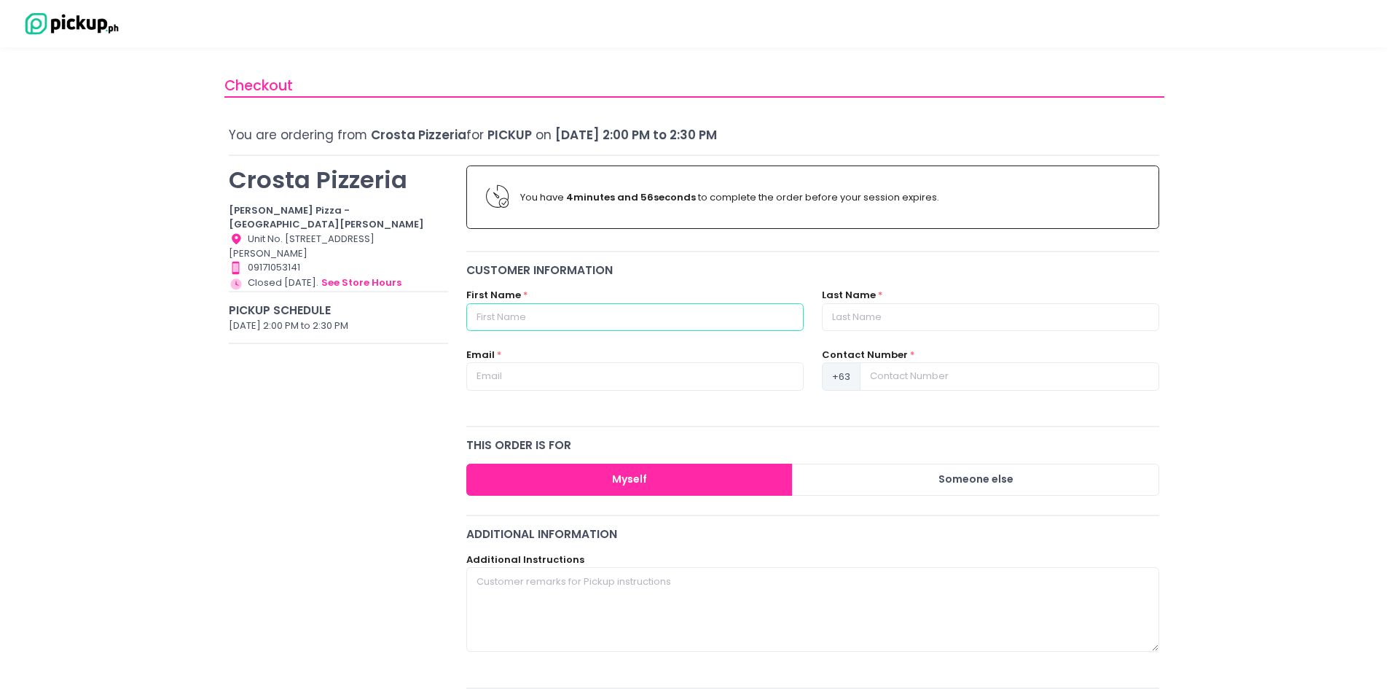
drag, startPoint x: 680, startPoint y: 317, endPoint x: 643, endPoint y: 313, distance: 37.3
click at [642, 312] on input "text" at bounding box center [634, 317] width 337 height 28
type input "Austine"
click at [871, 308] on input "text" at bounding box center [990, 317] width 337 height 28
type input "Dy"
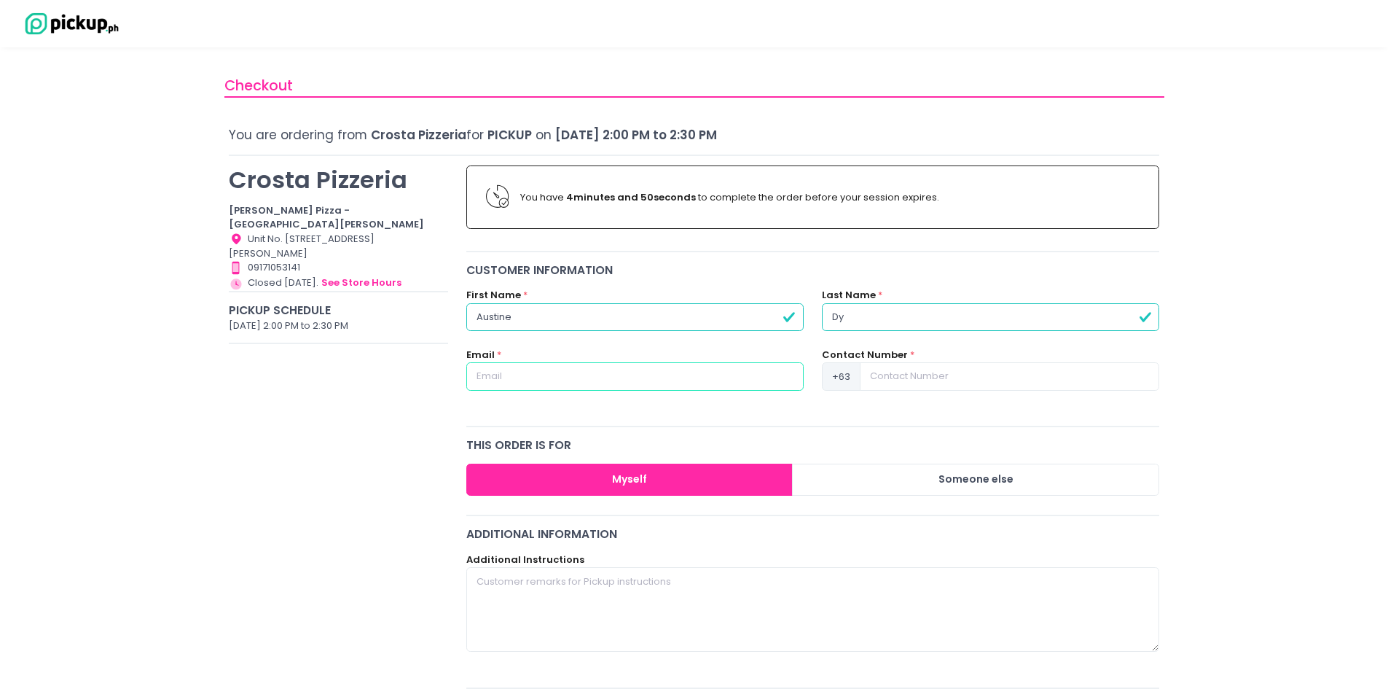
click at [708, 377] on input "text" at bounding box center [634, 376] width 337 height 28
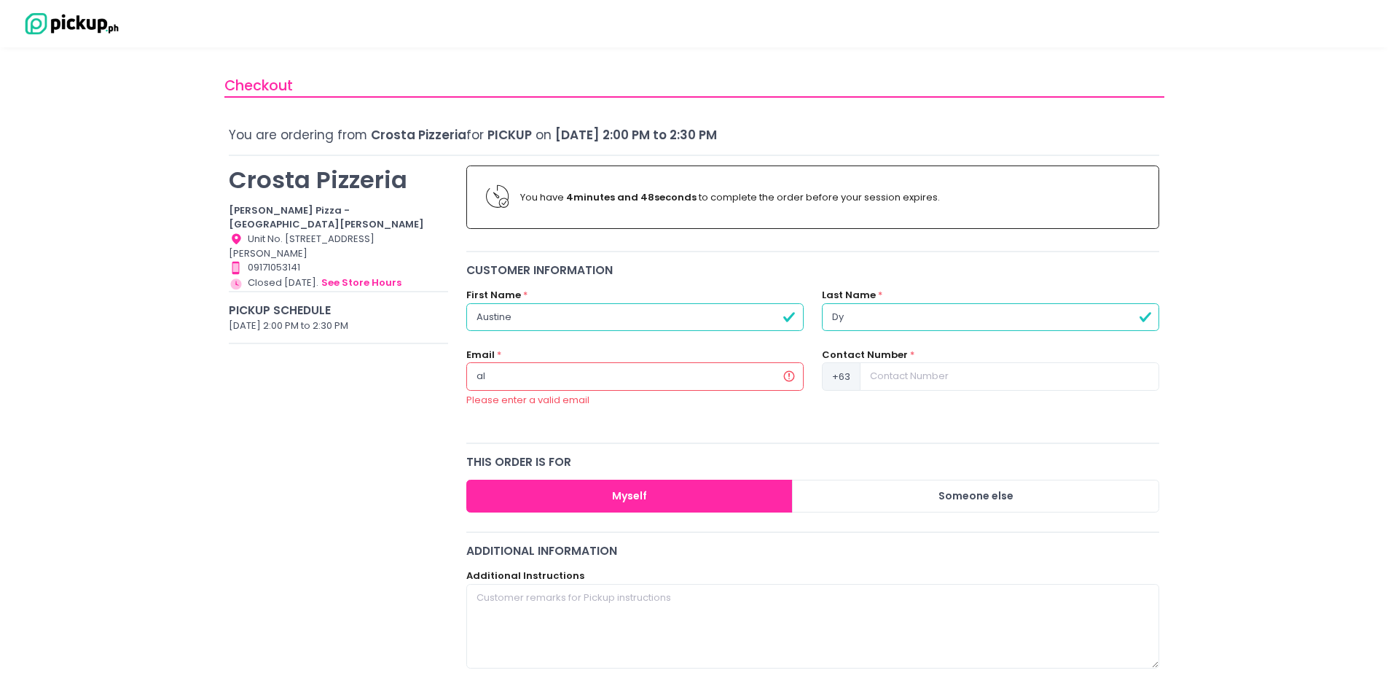
type input "a"
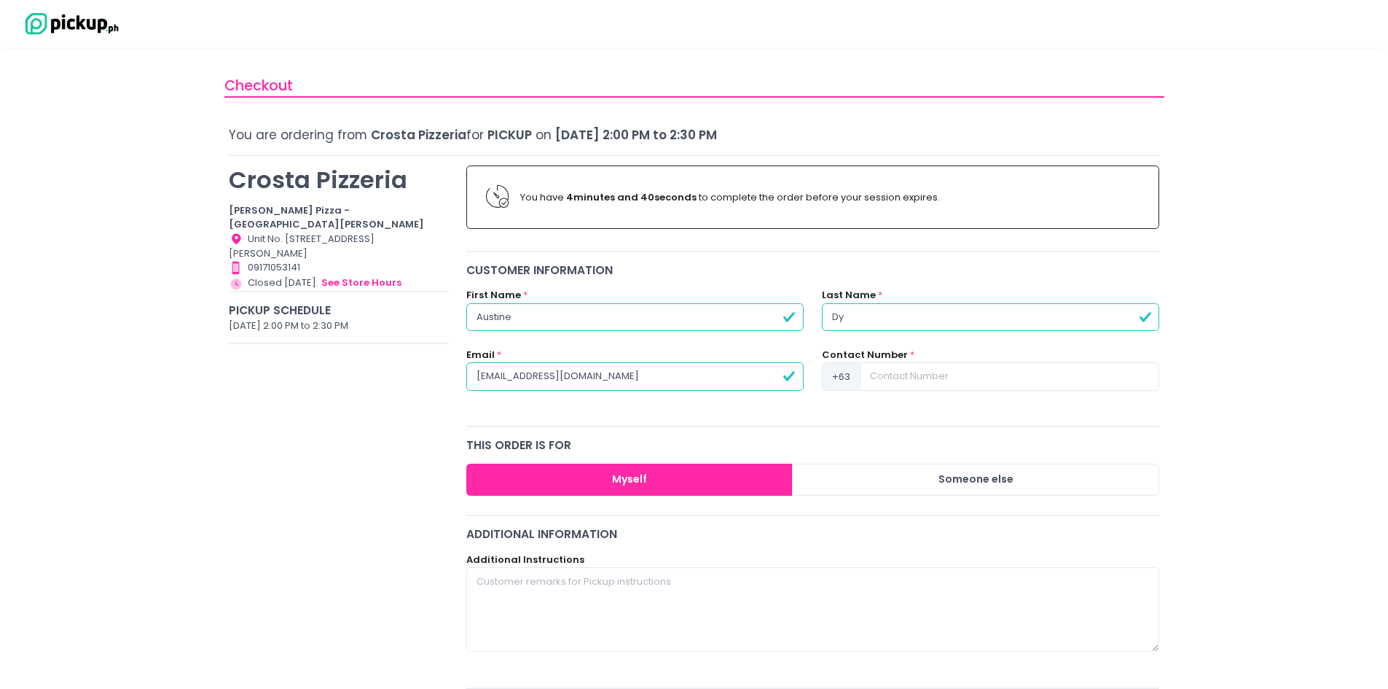
type input "larissaaustinedy@gmail.com"
click at [1046, 381] on input at bounding box center [1010, 376] width 300 height 28
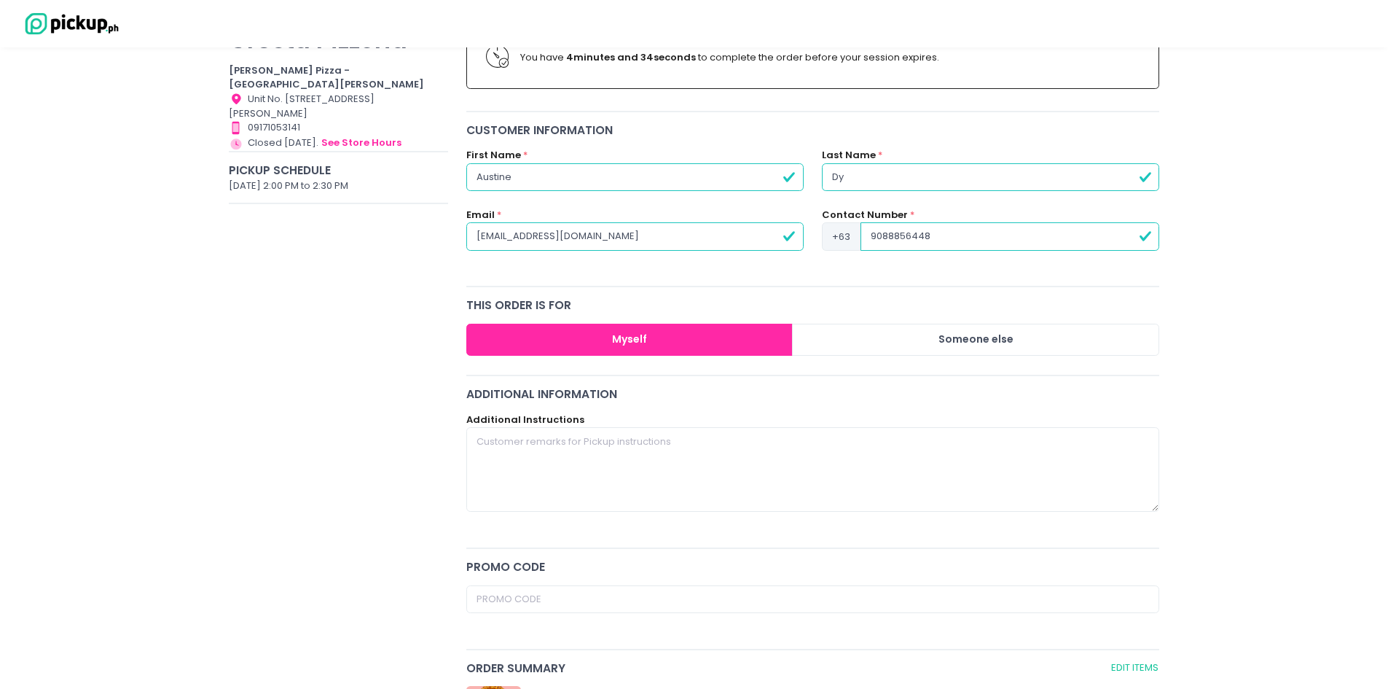
scroll to position [219, 0]
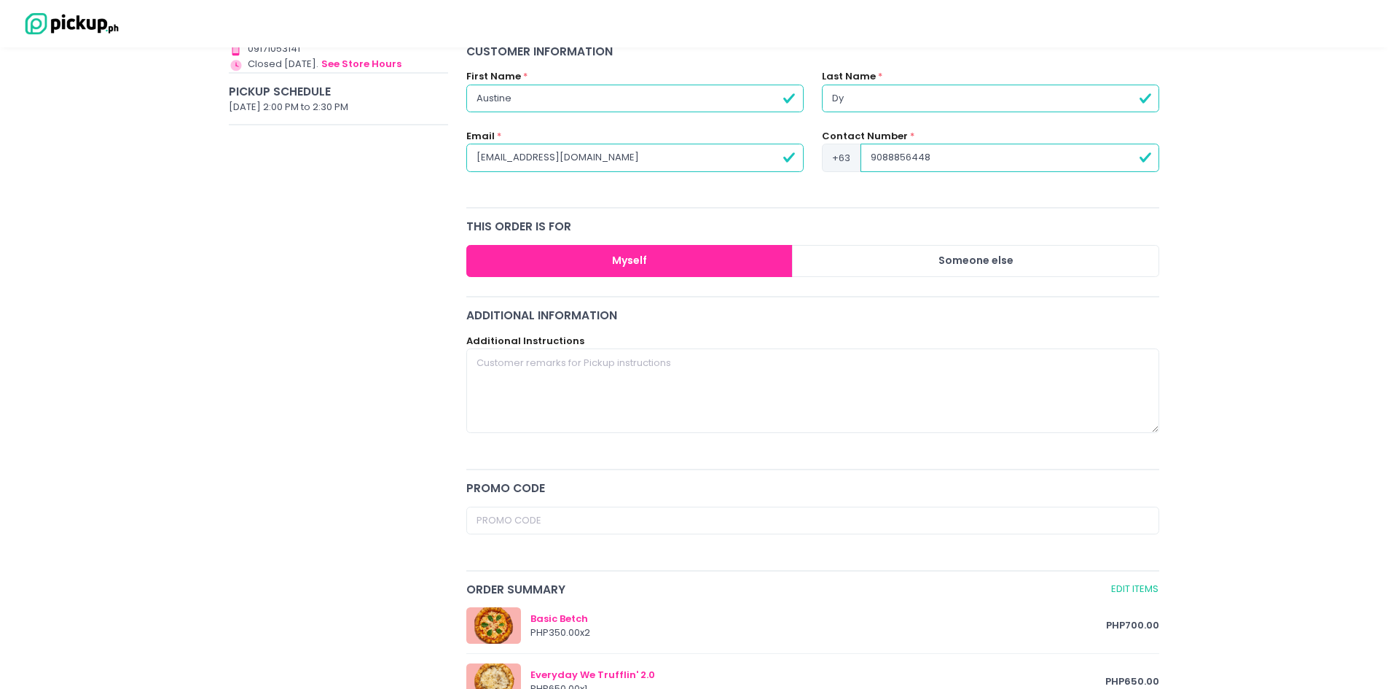
type input "9088856448"
click at [1122, 498] on div "Checkout You are ordering from Crosta Pizzeria for Pickup on October 6, 2025 2:…" at bounding box center [694, 479] width 1388 height 1265
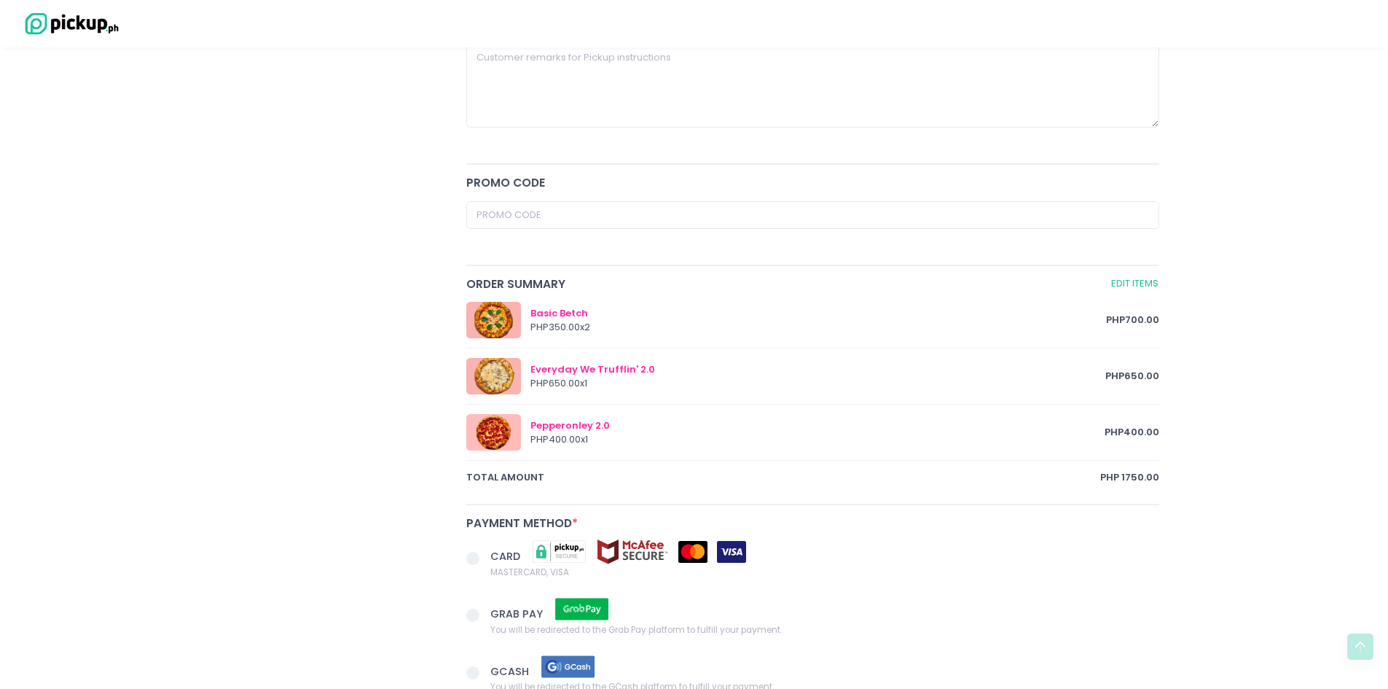
scroll to position [656, 0]
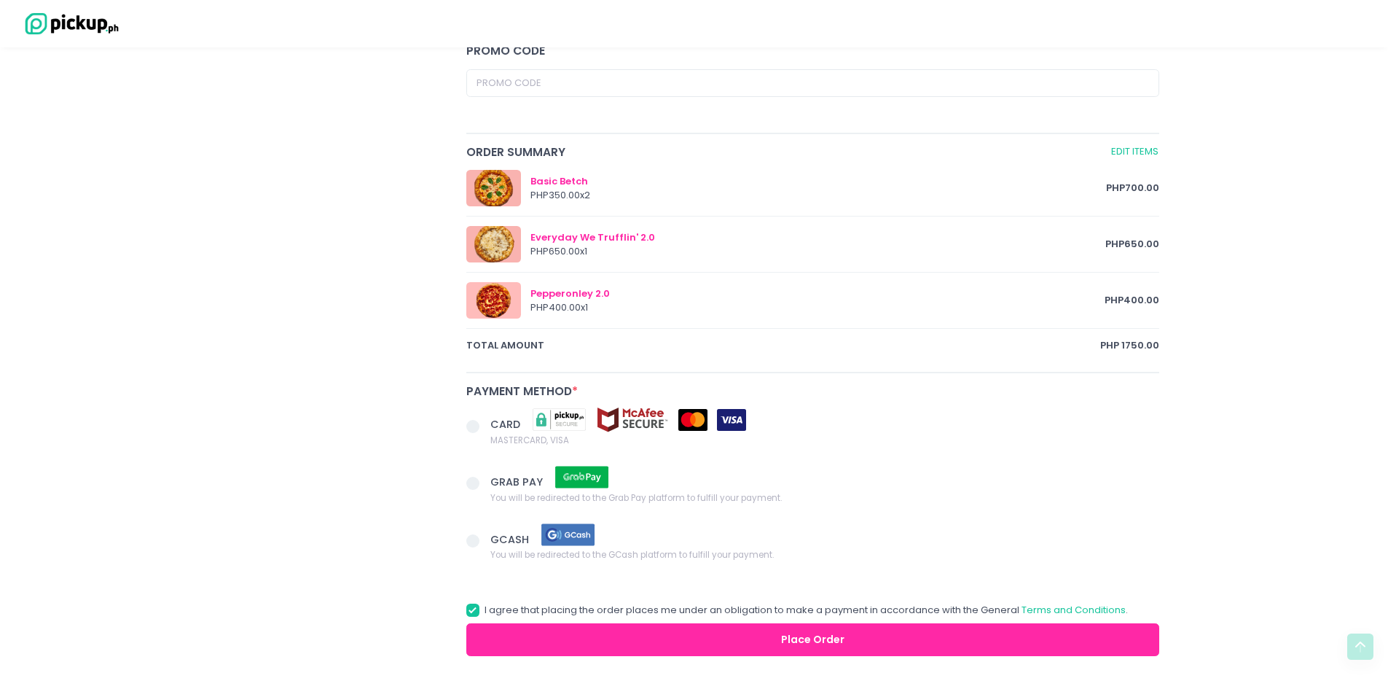
click at [476, 539] on span at bounding box center [472, 540] width 13 height 13
click at [485, 539] on input "GCASH You will be redirected to the GCash platform to fulfill your payment." at bounding box center [489, 537] width 9 height 9
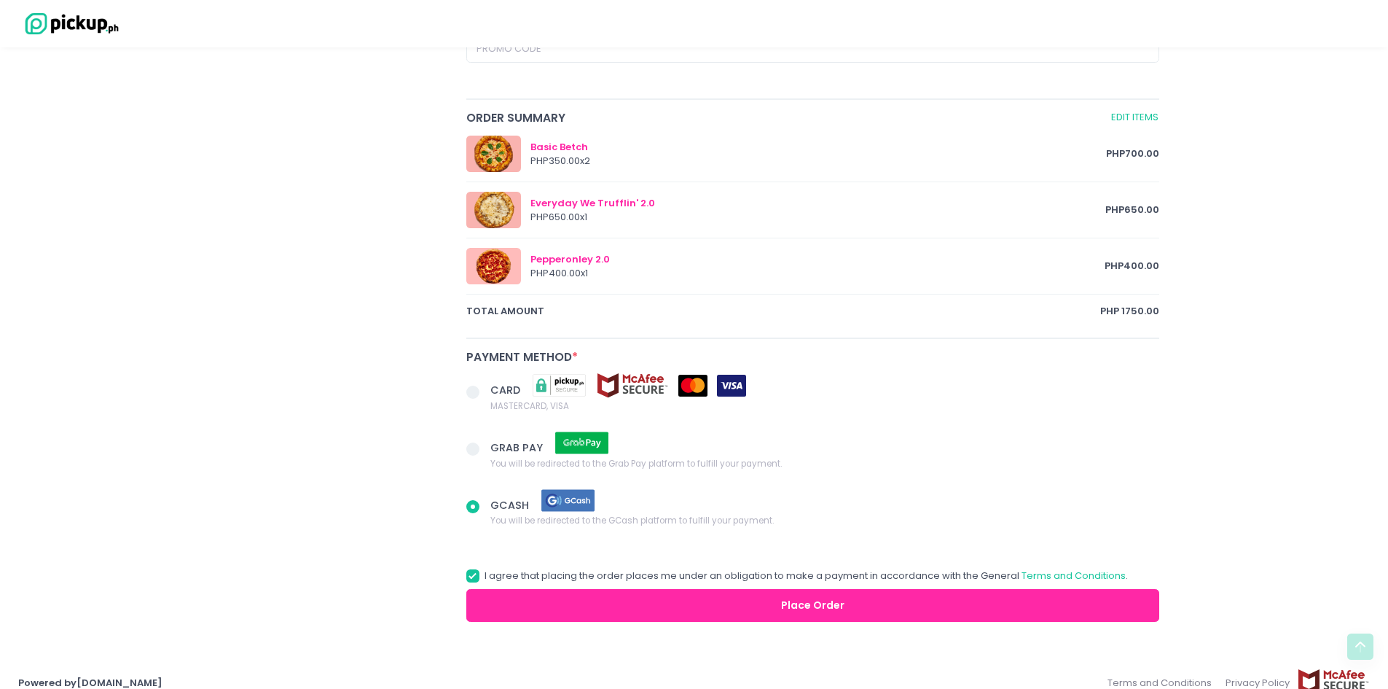
scroll to position [708, 0]
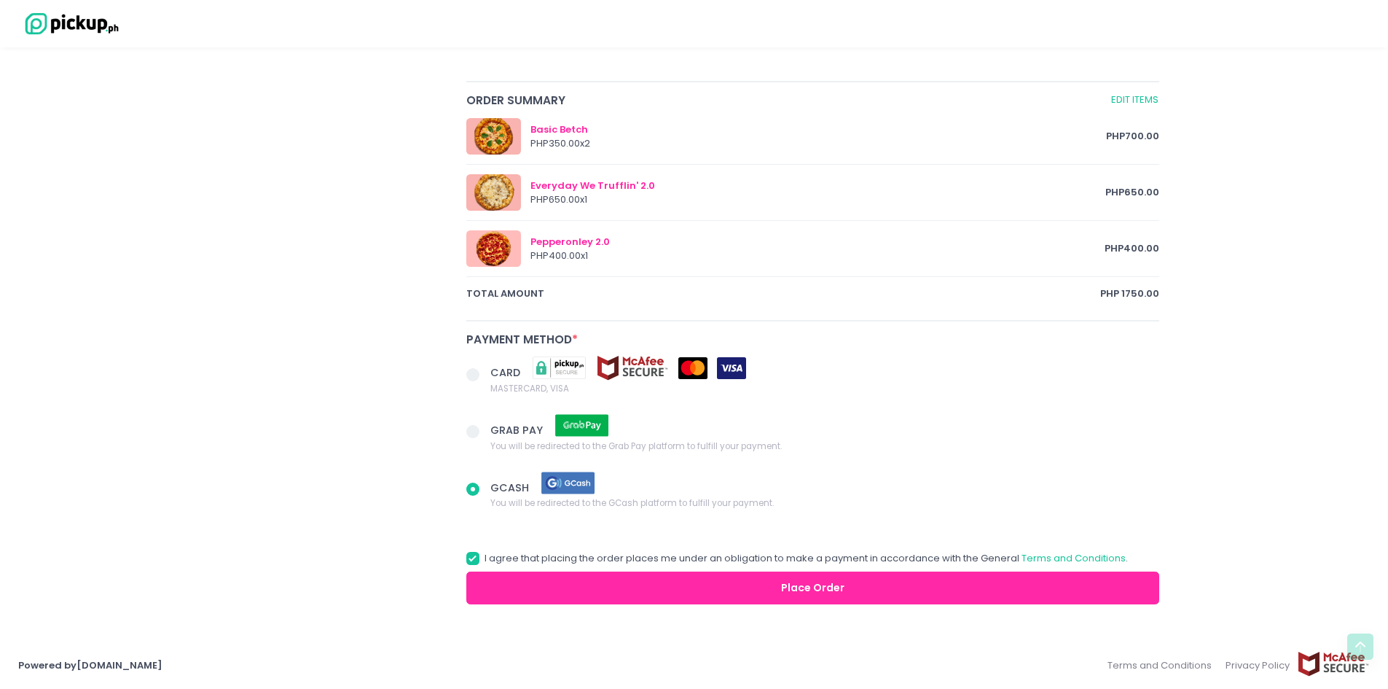
click at [843, 584] on button "Place Order" at bounding box center [813, 587] width 694 height 33
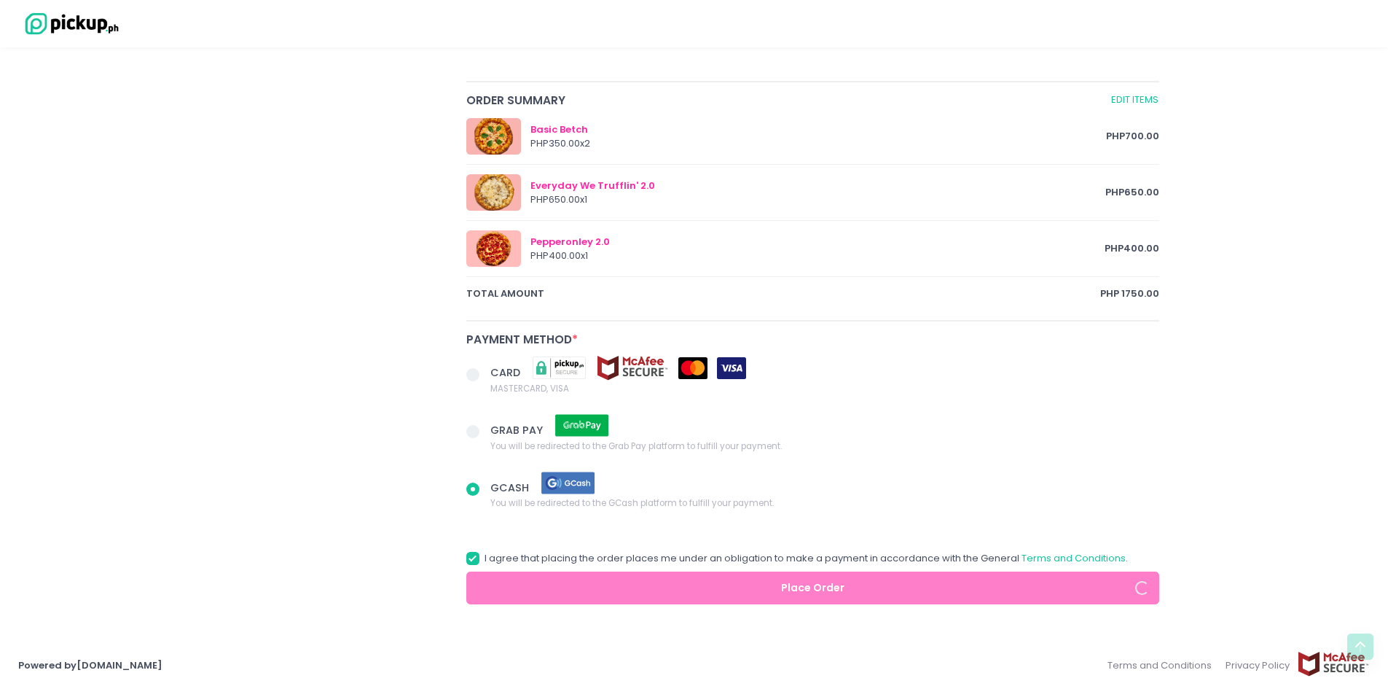
radio input "true"
